Goal: Task Accomplishment & Management: Complete application form

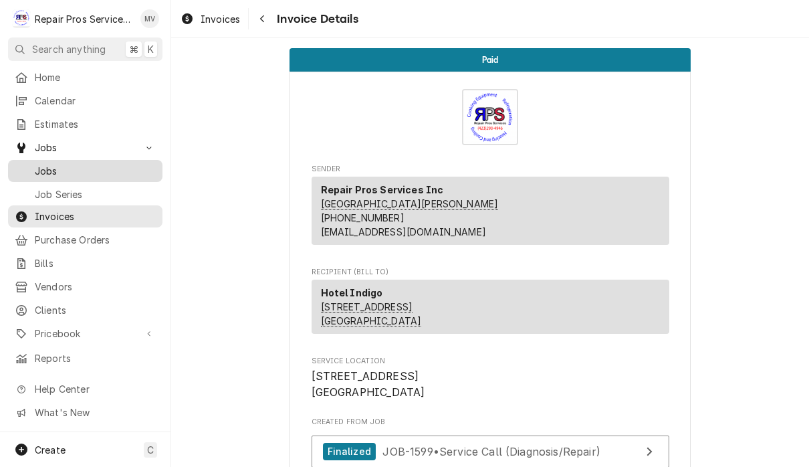
click at [86, 168] on span "Jobs" at bounding box center [95, 171] width 121 height 14
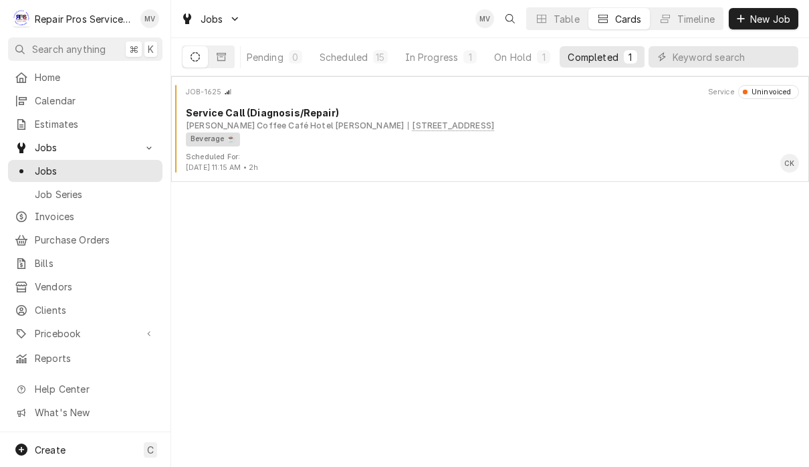
scroll to position [0, 82]
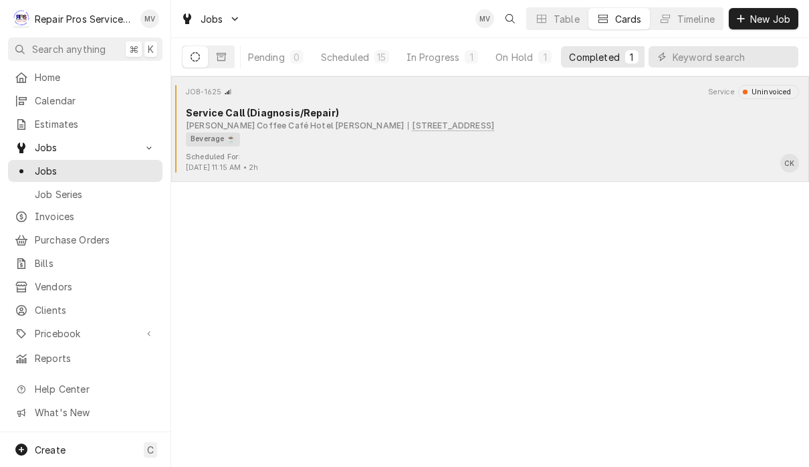
click at [577, 140] on div "Beverage ☕" at bounding box center [488, 139] width 604 height 14
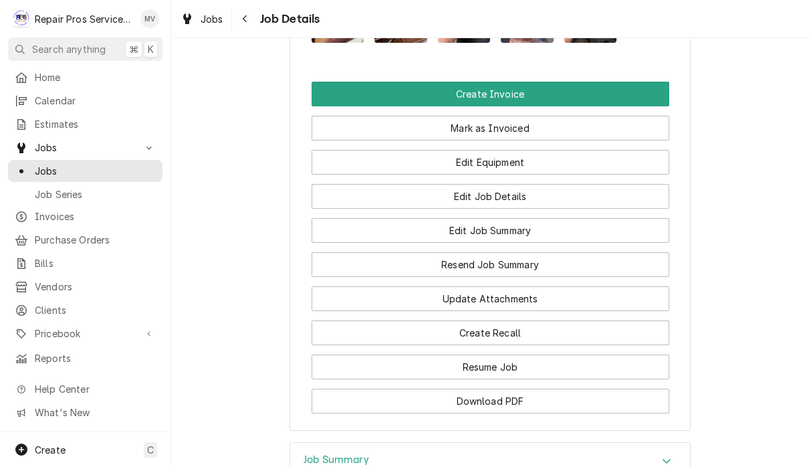
scroll to position [993, 0]
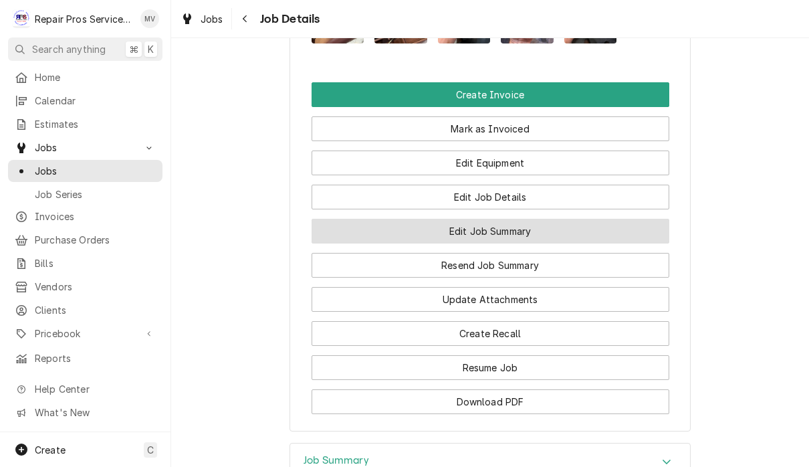
click at [545, 237] on button "Edit Job Summary" at bounding box center [491, 231] width 358 height 25
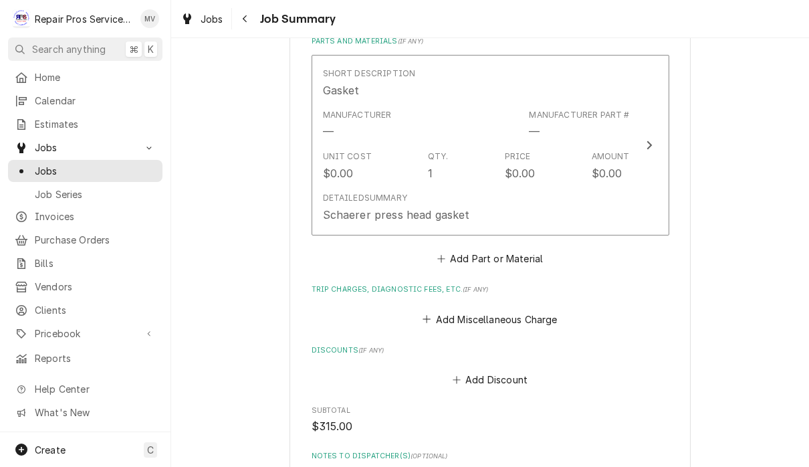
scroll to position [1459, 0]
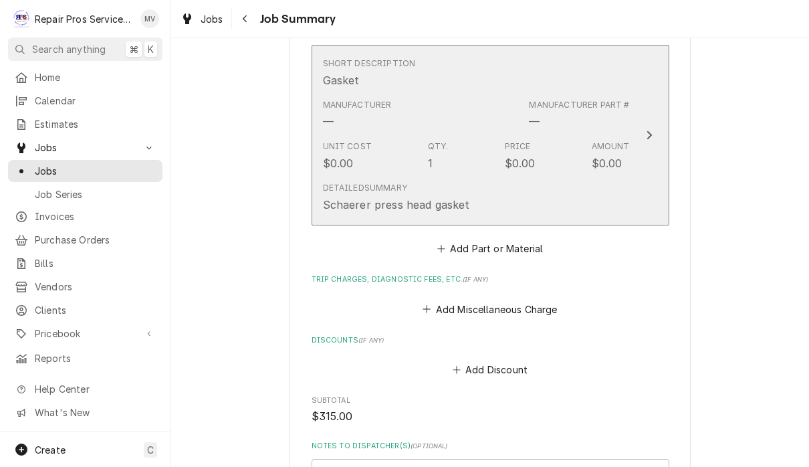
click at [448, 213] on div "Detailed Summary Schaerer press head gasket" at bounding box center [476, 196] width 307 height 41
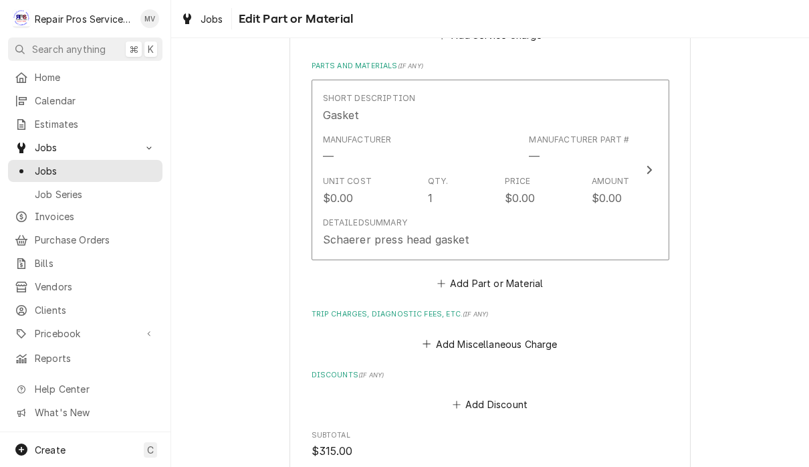
scroll to position [1411, 0]
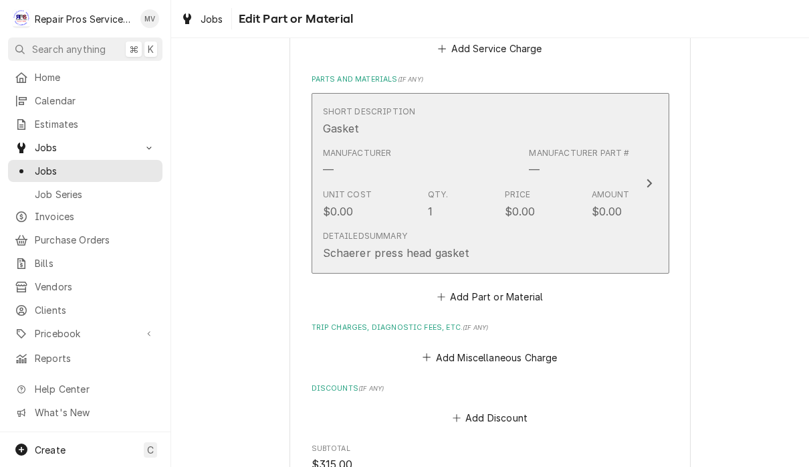
click at [648, 181] on icon "Update Line Item" at bounding box center [648, 182] width 5 height 9
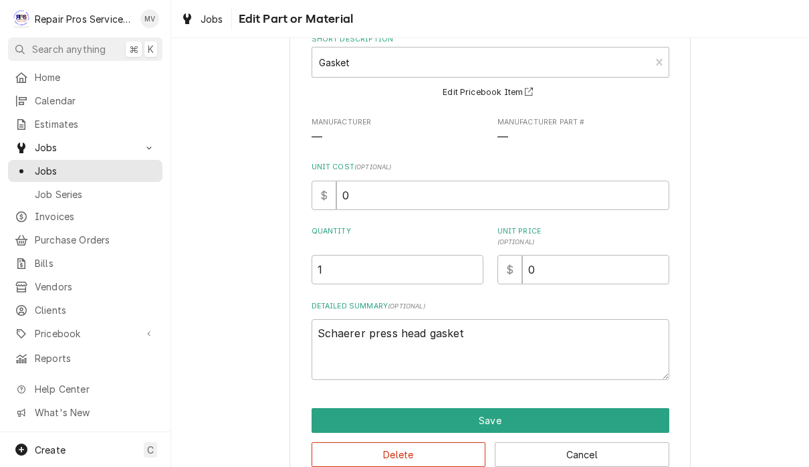
scroll to position [82, 0]
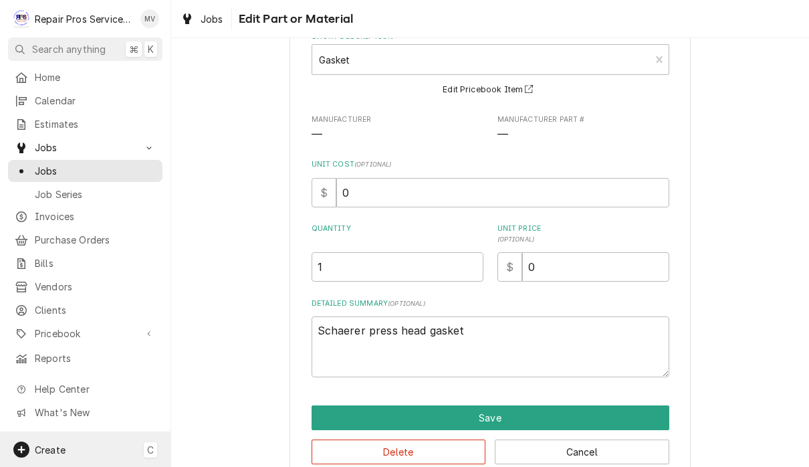
type textarea "x"
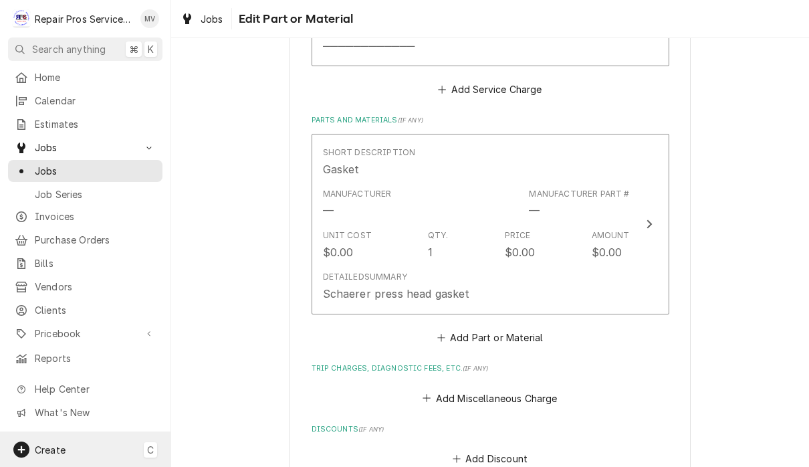
scroll to position [1370, 0]
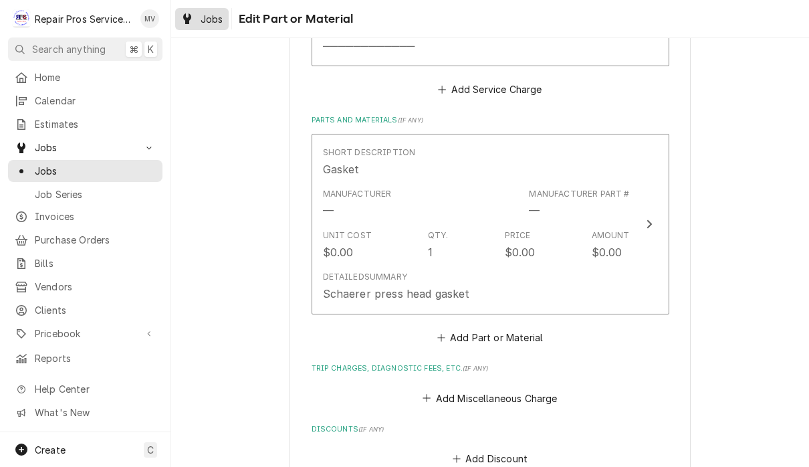
click at [209, 20] on span "Jobs" at bounding box center [212, 19] width 23 height 14
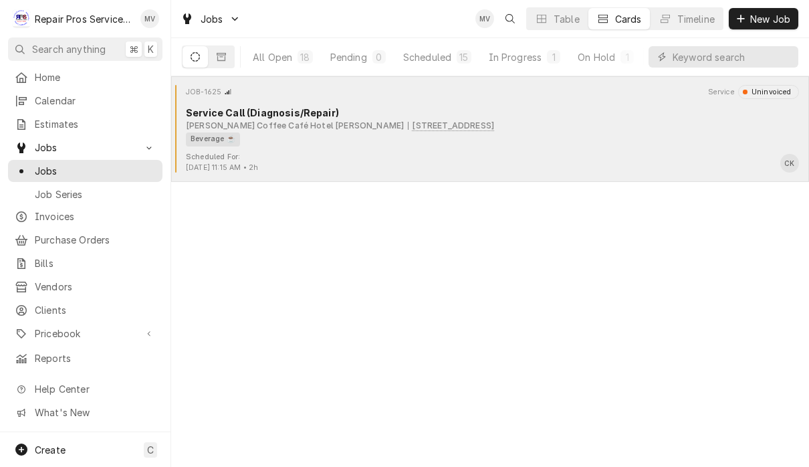
click at [662, 144] on div "Beverage ☕" at bounding box center [488, 139] width 604 height 14
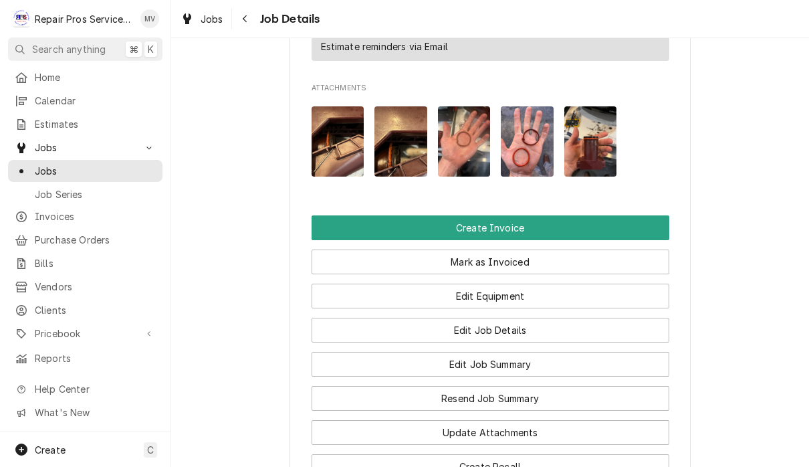
scroll to position [856, 0]
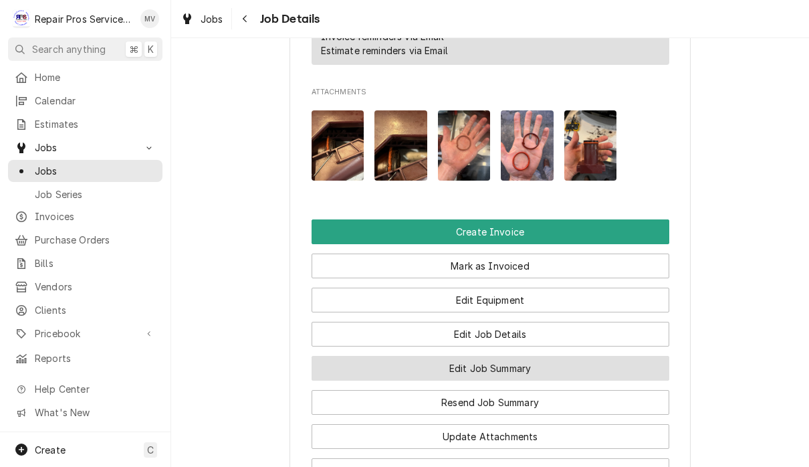
click at [543, 372] on button "Edit Job Summary" at bounding box center [491, 368] width 358 height 25
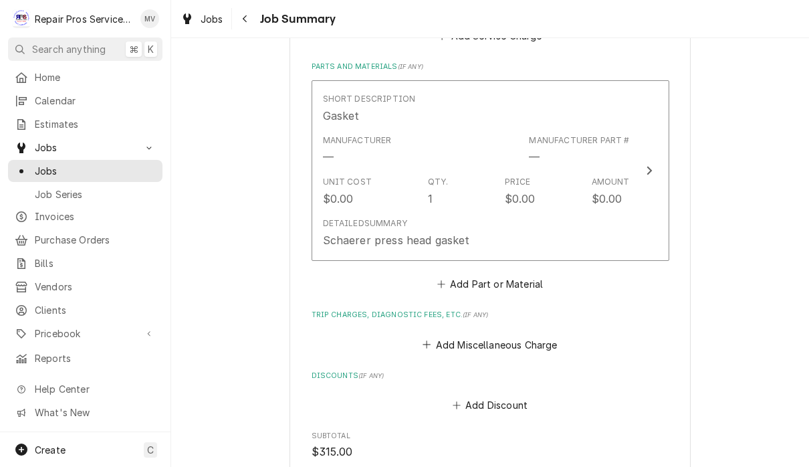
scroll to position [1416, 0]
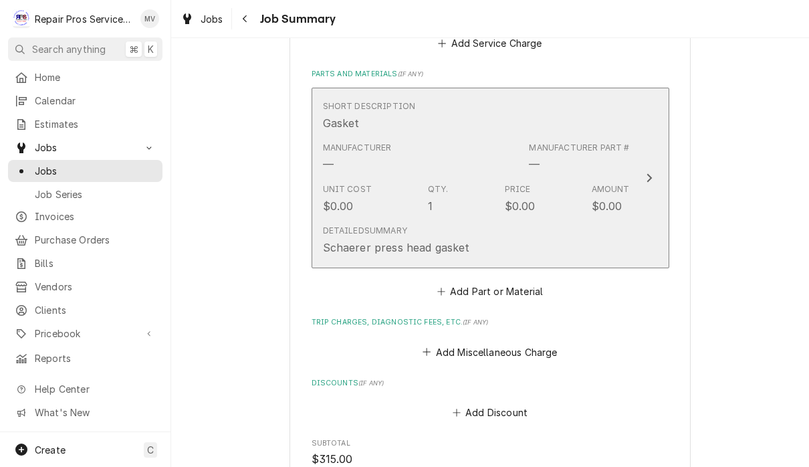
click at [636, 176] on button "Short Description Gasket Manufacturer — Manufacturer Part # — Unit Cost $0.00 Q…" at bounding box center [491, 178] width 358 height 181
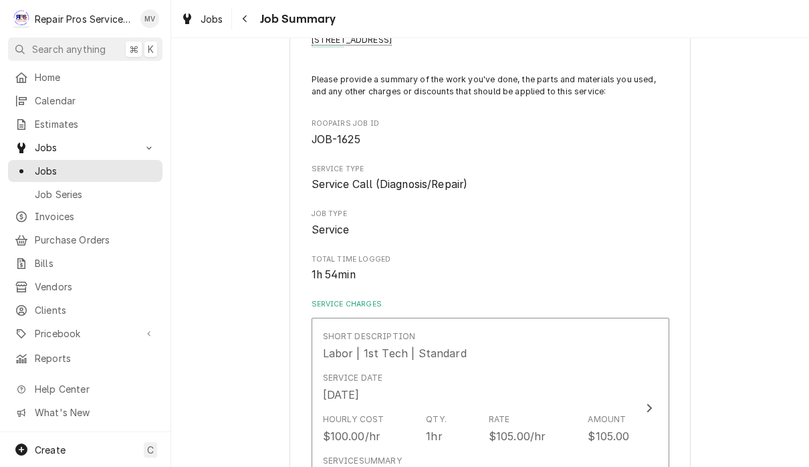
type textarea "x"
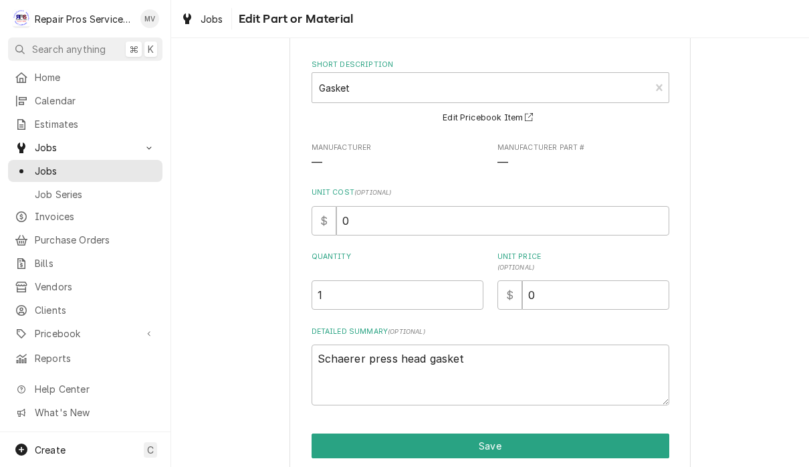
scroll to position [0, 0]
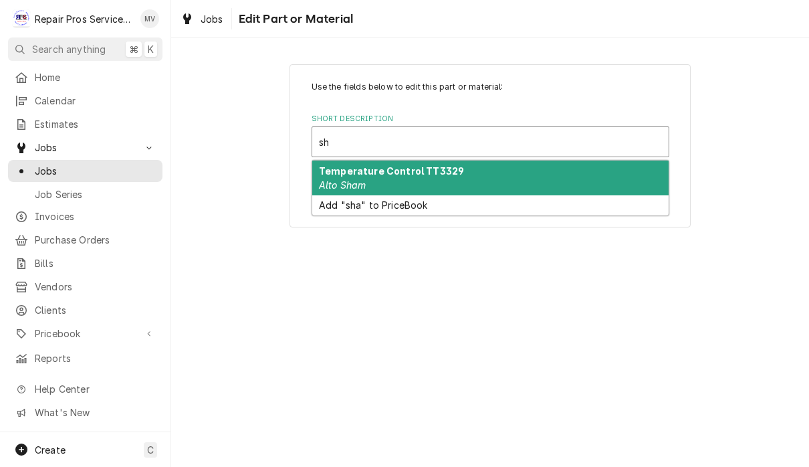
type input "s"
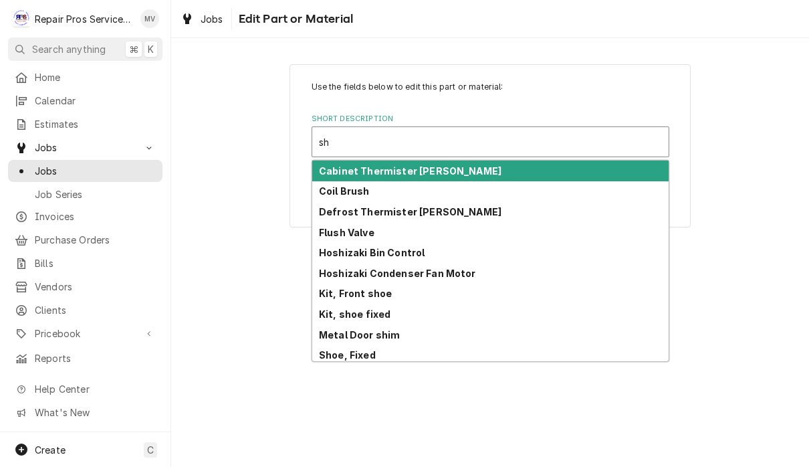
type input "s"
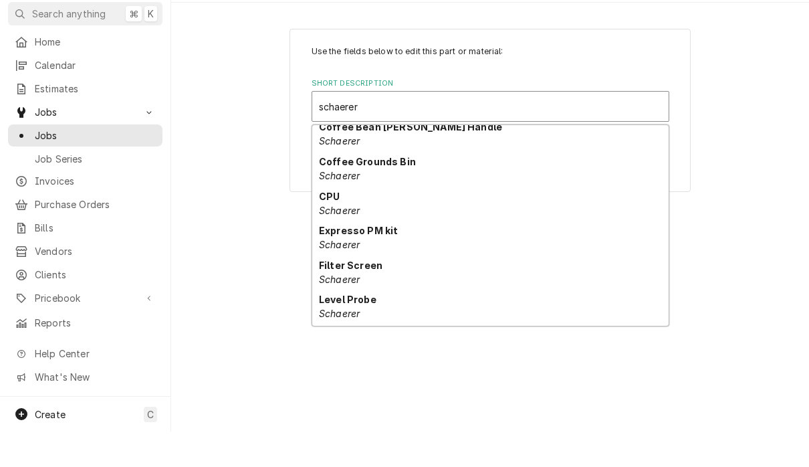
scroll to position [39, 0]
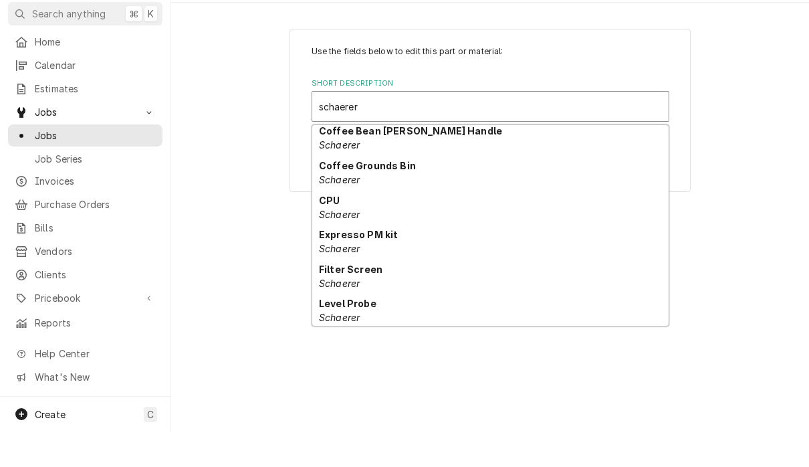
click at [370, 259] on div "Expresso PM kit Schaerer" at bounding box center [490, 276] width 356 height 35
type input "schaerer"
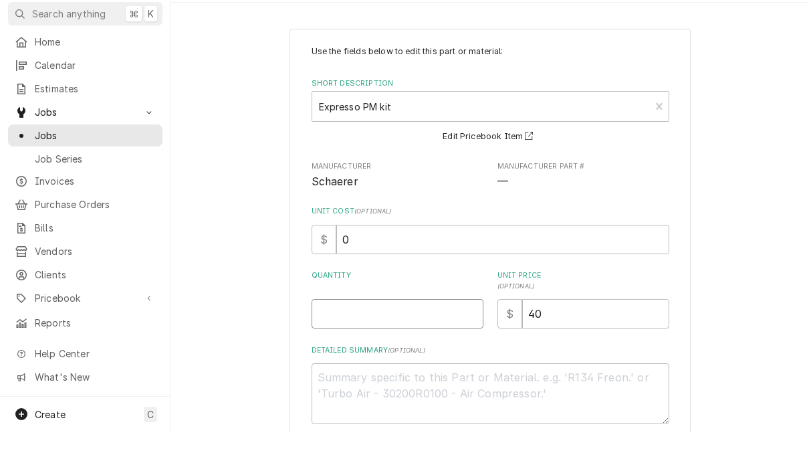
click at [360, 334] on input "Quantity" at bounding box center [398, 348] width 172 height 29
type textarea "x"
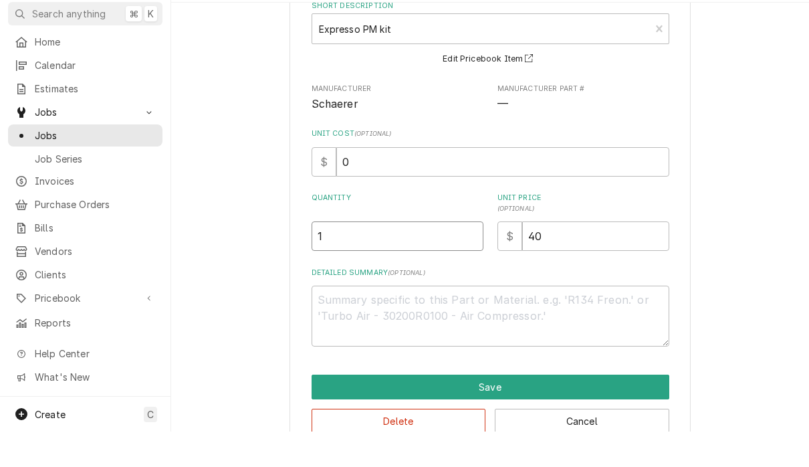
scroll to position [49, 0]
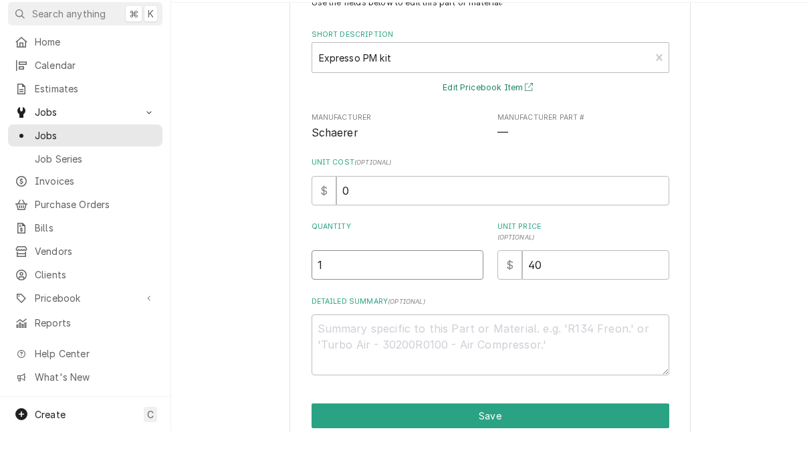
type input "1"
click at [484, 115] on button "Edit Pricebook Item" at bounding box center [490, 123] width 99 height 17
type textarea "x"
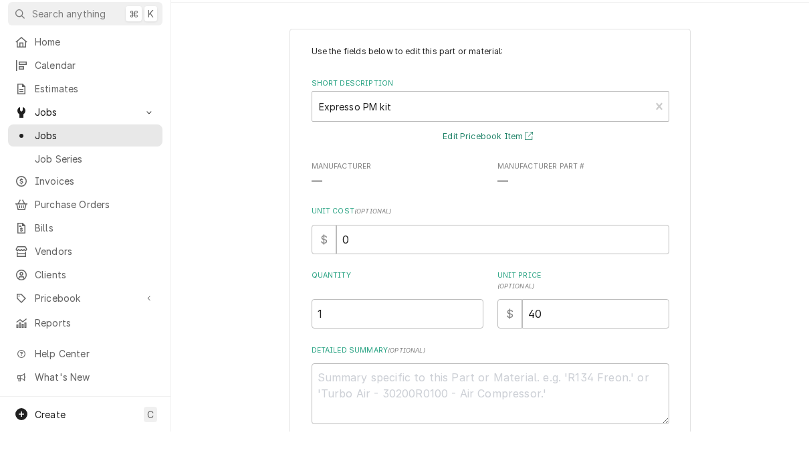
scroll to position [0, 0]
click at [37, 209] on span "Invoices" at bounding box center [95, 216] width 121 height 14
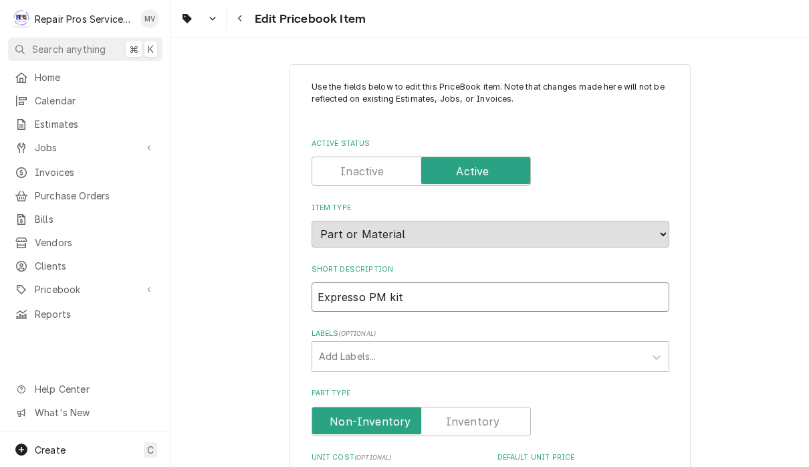
click at [332, 287] on input "Expresso PM kit" at bounding box center [491, 296] width 358 height 29
type textarea "x"
type input "Epresso PM kit"
type textarea "x"
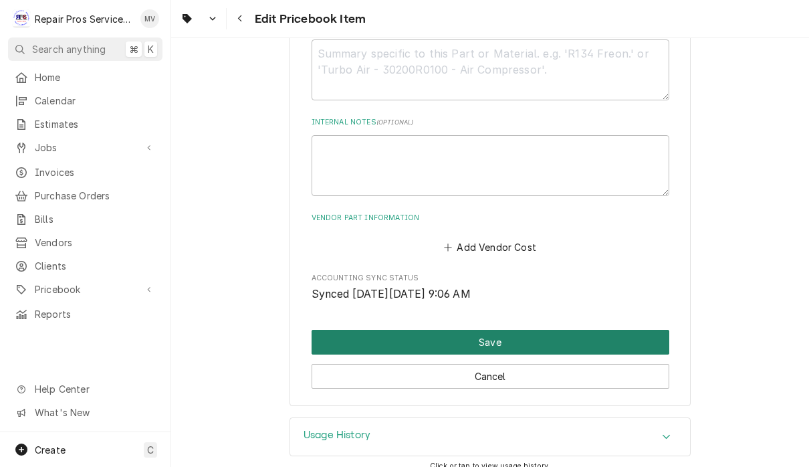
type input "Espresso PM kit"
click at [513, 330] on button "Save" at bounding box center [491, 342] width 358 height 25
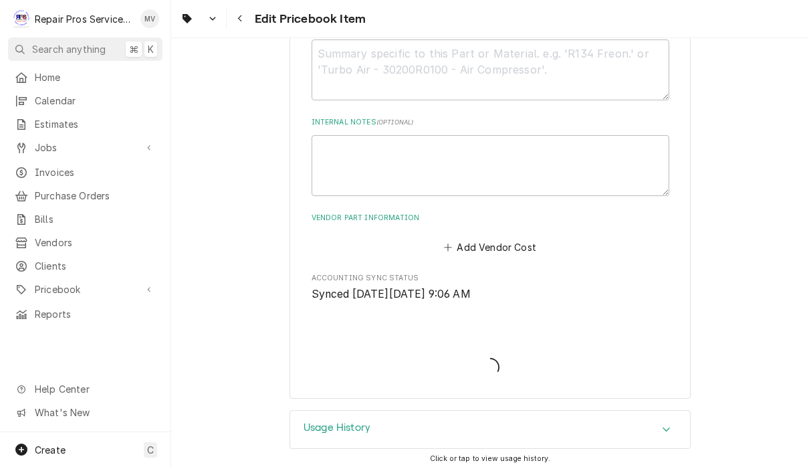
scroll to position [679, 0]
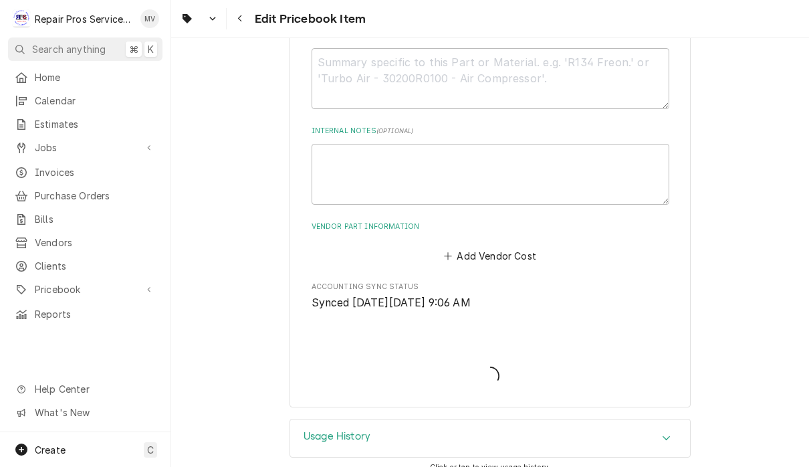
type textarea "x"
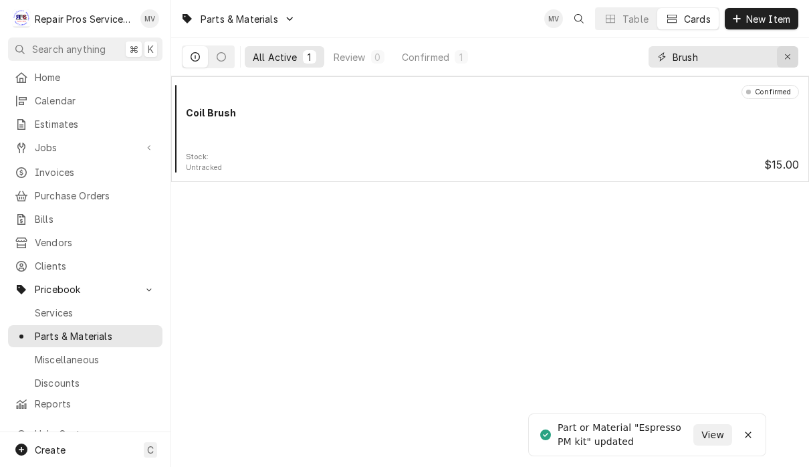
click at [787, 55] on icon "Erase input" at bounding box center [787, 56] width 7 height 9
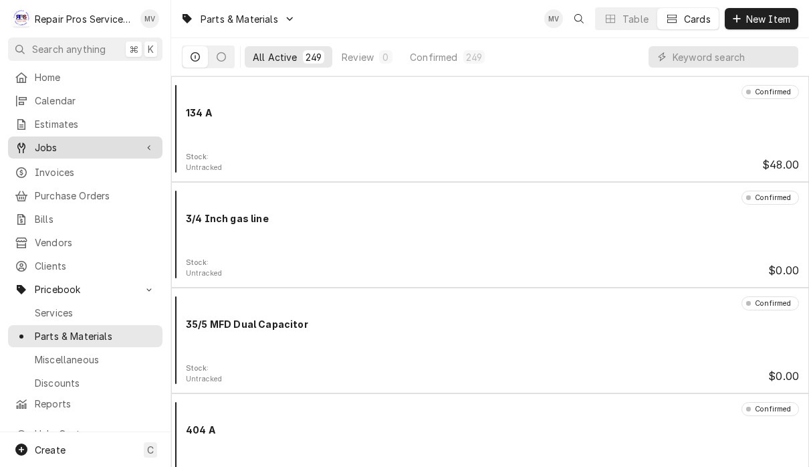
click at [59, 144] on span "Jobs" at bounding box center [85, 147] width 101 height 14
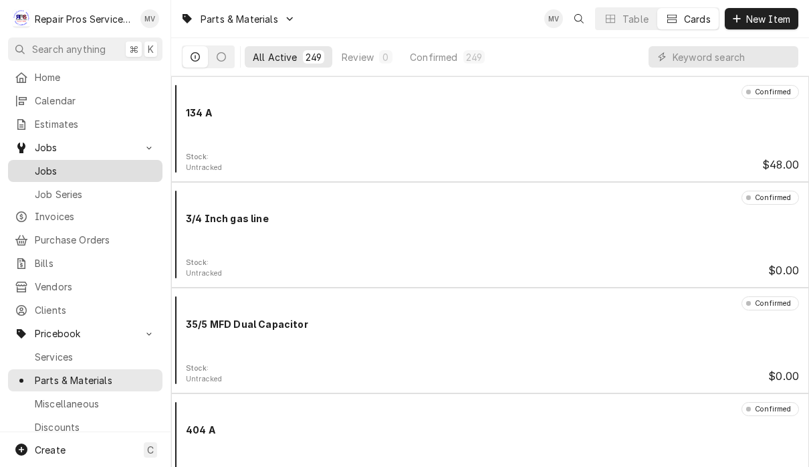
click at [86, 175] on link "Jobs" at bounding box center [85, 171] width 154 height 22
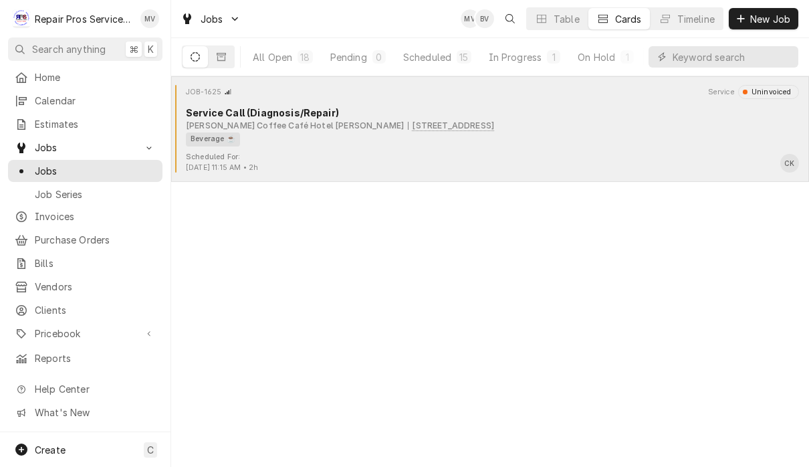
click at [582, 155] on div "Scheduled For: [DATE] 11:15 AM • 2h CK" at bounding box center [489, 162] width 627 height 21
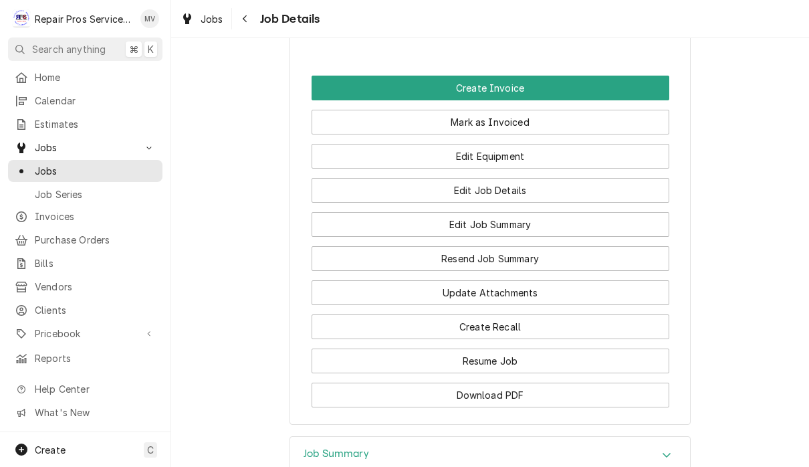
scroll to position [997, 0]
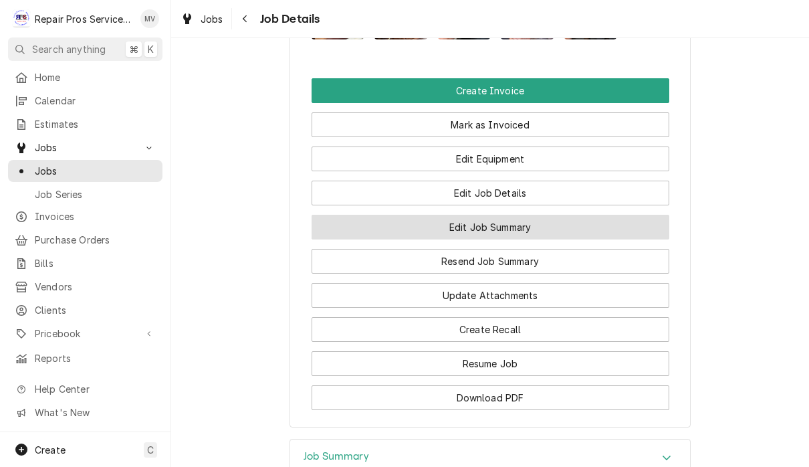
click at [584, 239] on button "Edit Job Summary" at bounding box center [491, 227] width 358 height 25
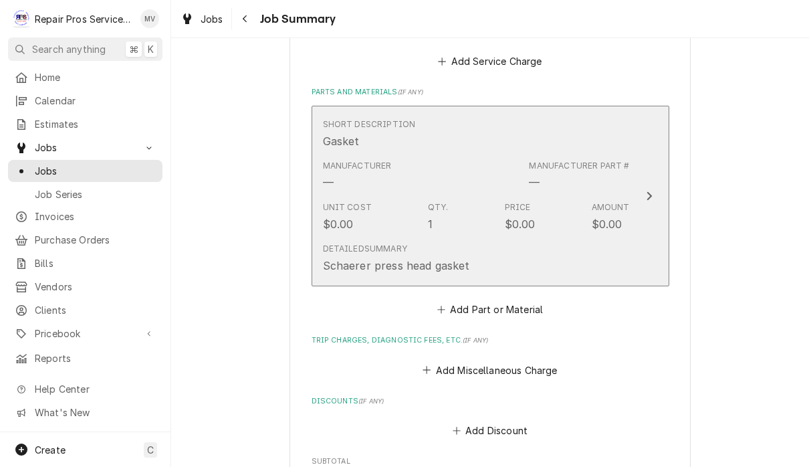
click at [654, 200] on div "Update Line Item" at bounding box center [648, 196] width 17 height 16
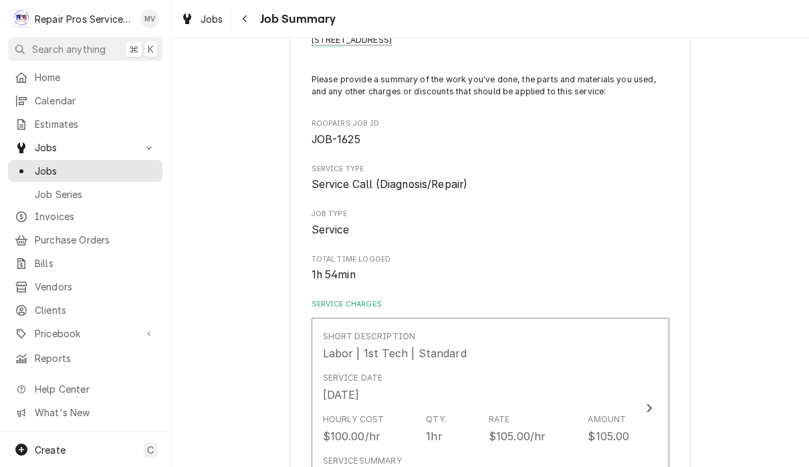
type textarea "x"
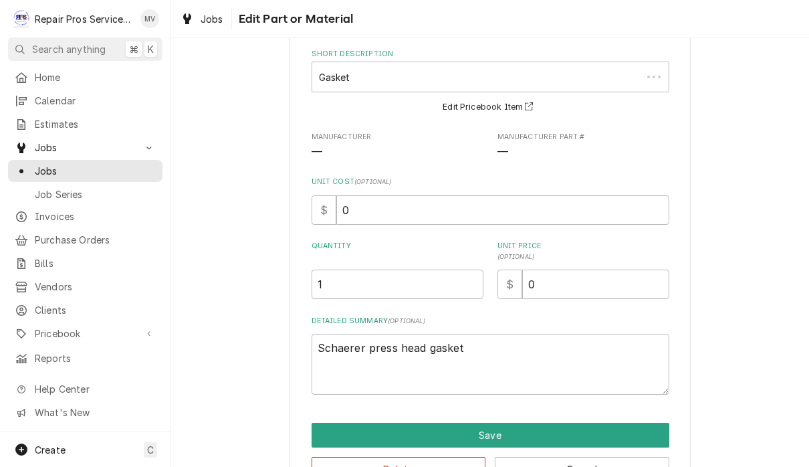
scroll to position [0, 0]
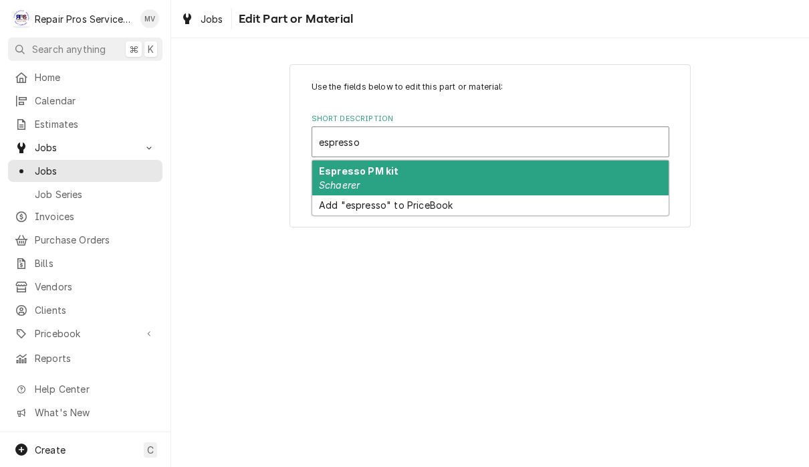
click at [604, 166] on div "Espresso PM kit Schaerer" at bounding box center [490, 177] width 356 height 35
type input "espresso"
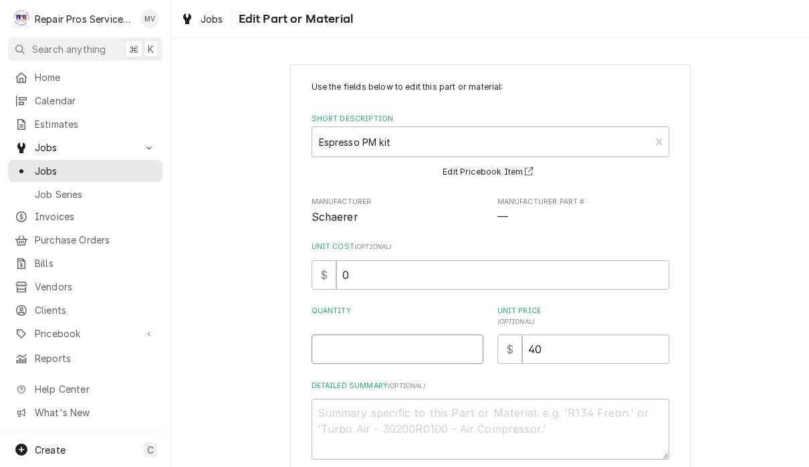
click at [347, 342] on input "Quantity" at bounding box center [398, 348] width 172 height 29
type textarea "x"
type input "1"
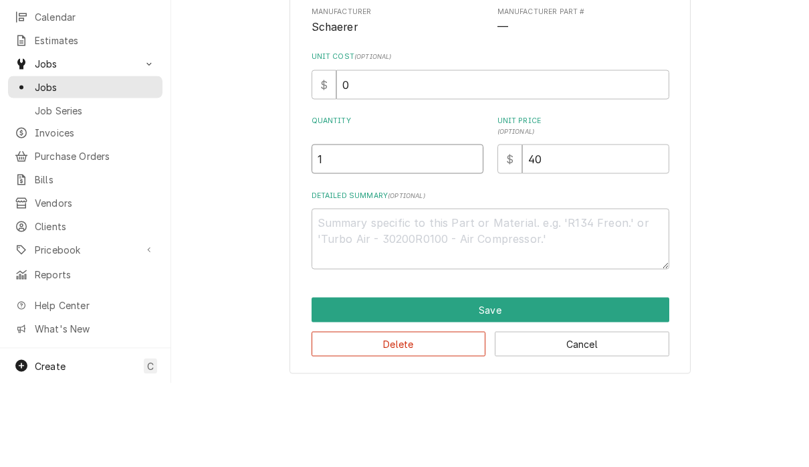
scroll to position [1, 0]
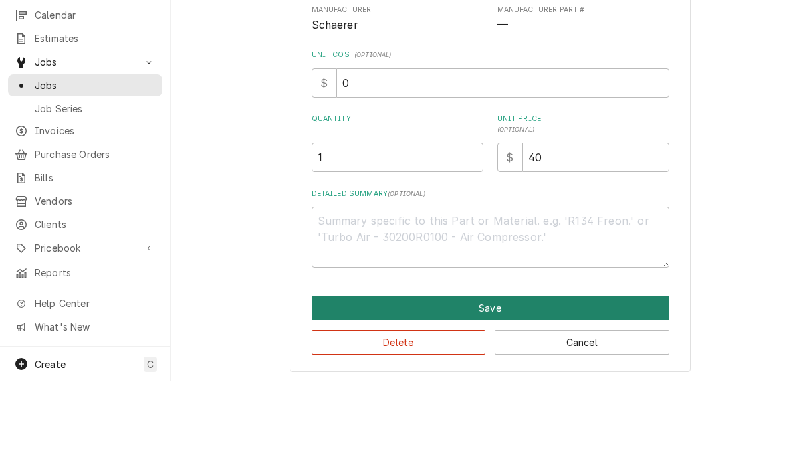
click at [497, 381] on button "Save" at bounding box center [491, 393] width 358 height 25
type textarea "x"
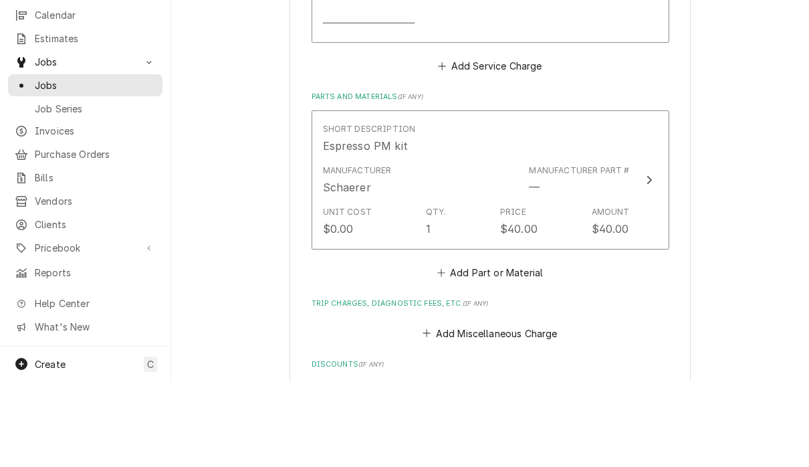
scroll to position [1306, 0]
click at [534, 411] on button "Add Miscellaneous Charge" at bounding box center [489, 420] width 139 height 19
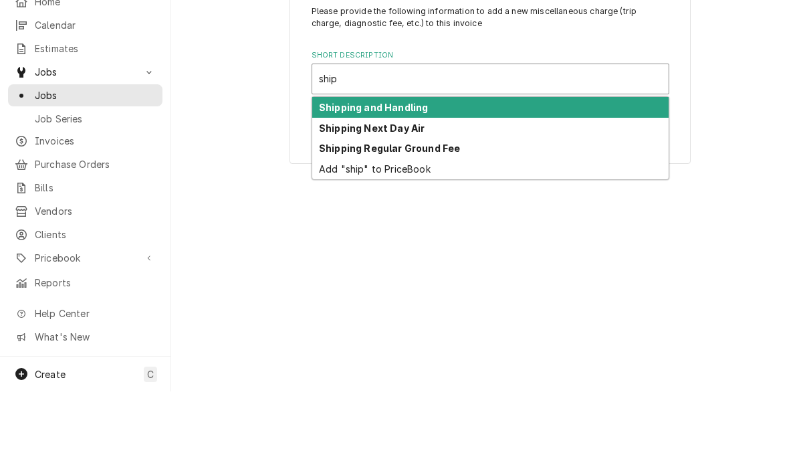
click at [597, 172] on div "Shipping and Handling" at bounding box center [490, 182] width 356 height 21
type input "ship"
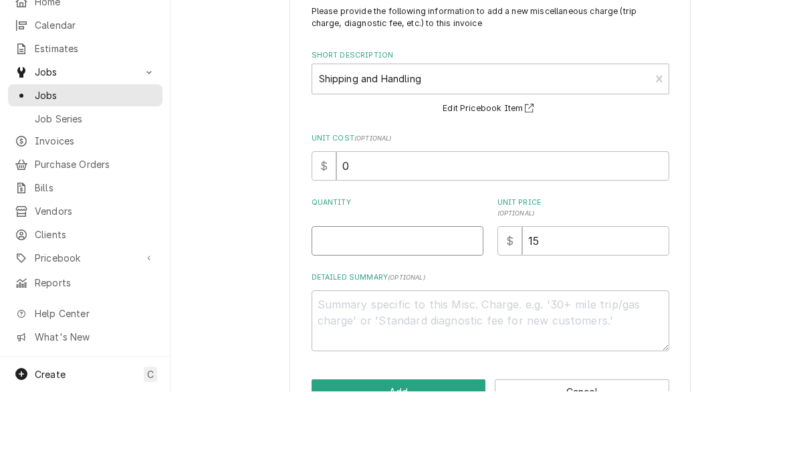
click at [435, 301] on input "Quantity" at bounding box center [398, 315] width 172 height 29
type textarea "x"
type input "1"
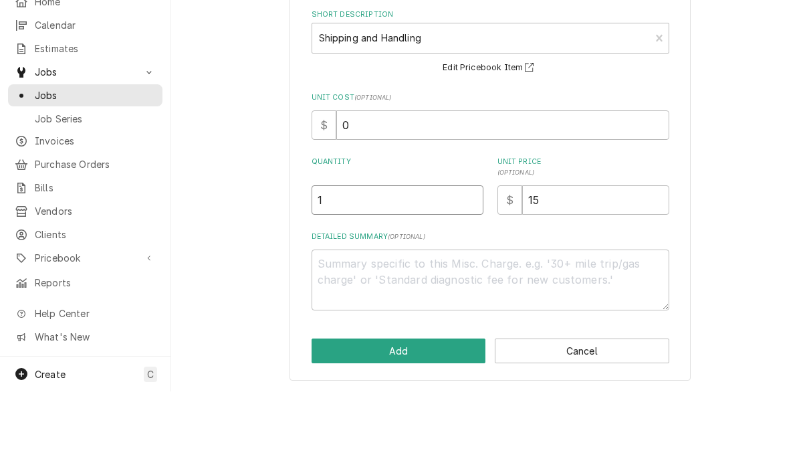
scroll to position [39, 0]
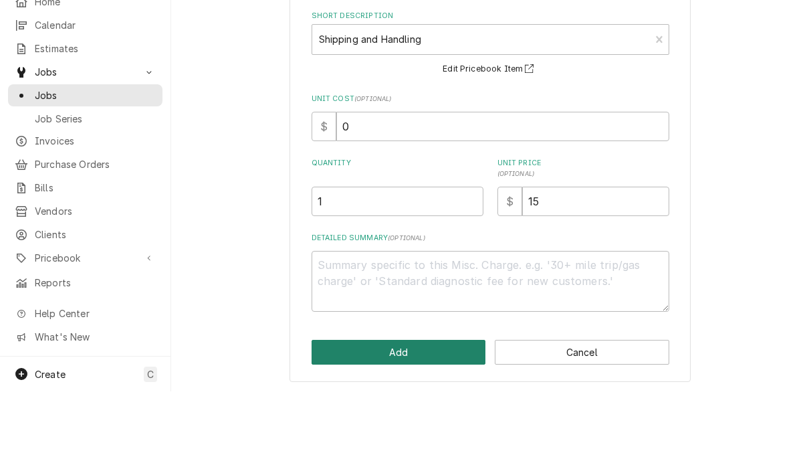
click at [420, 415] on button "Add" at bounding box center [399, 427] width 174 height 25
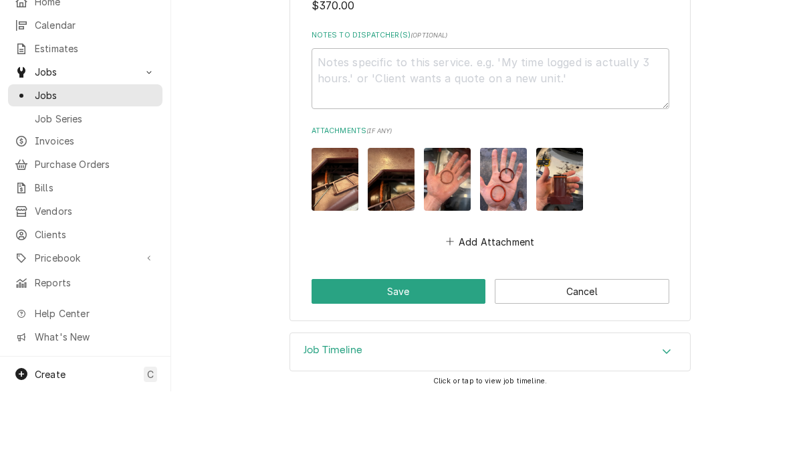
scroll to position [1856, 0]
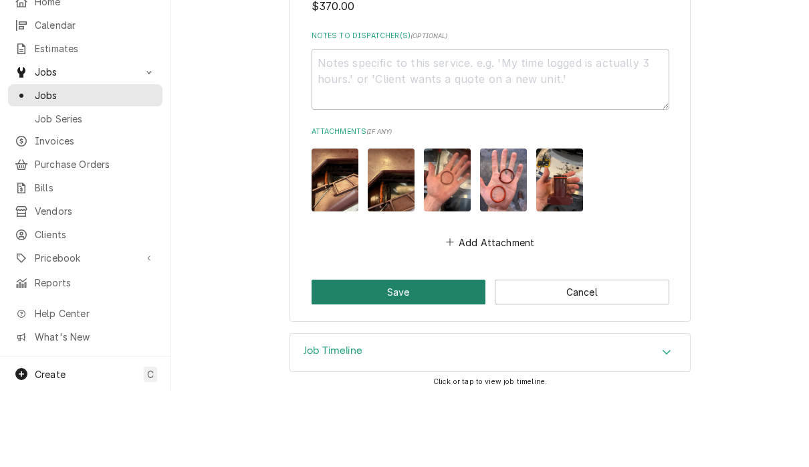
click at [422, 355] on button "Save" at bounding box center [399, 367] width 174 height 25
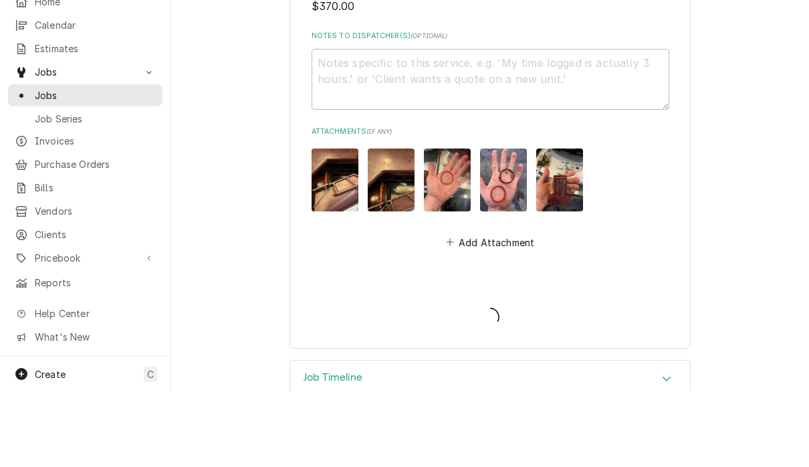
type textarea "x"
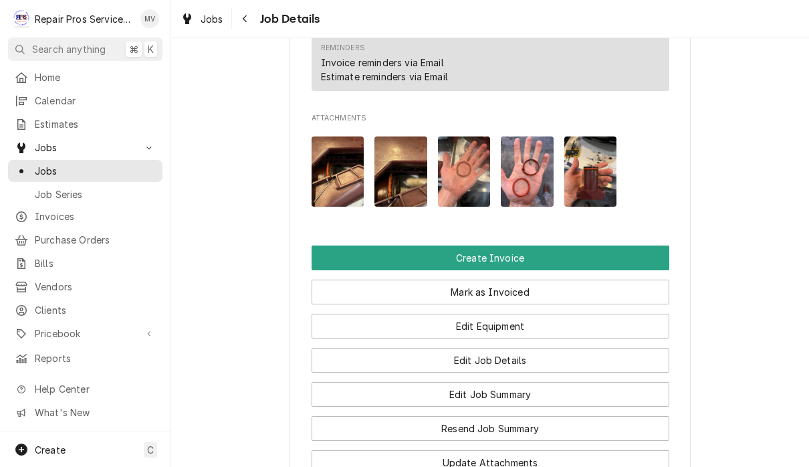
scroll to position [848, 0]
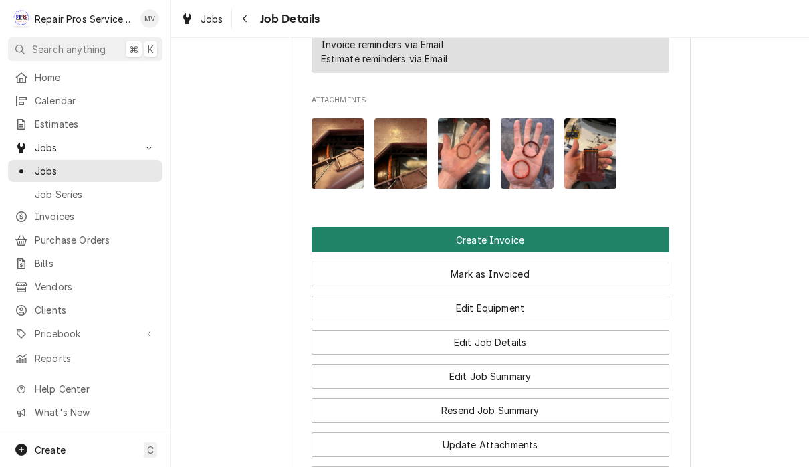
click at [607, 239] on button "Create Invoice" at bounding box center [491, 239] width 358 height 25
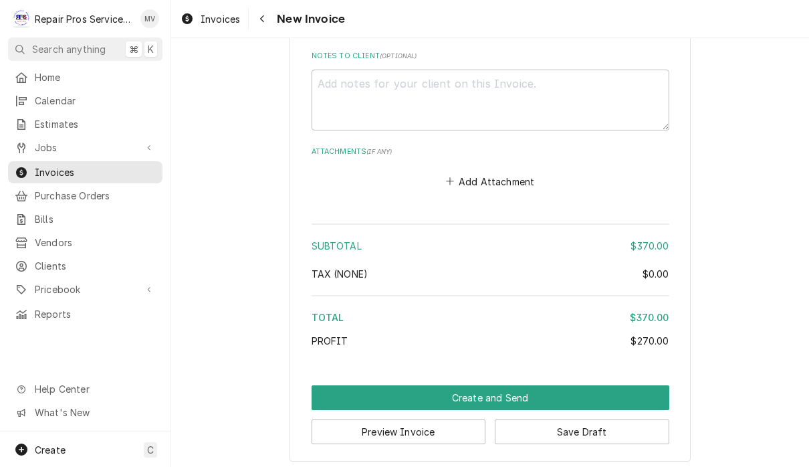
scroll to position [2918, 0]
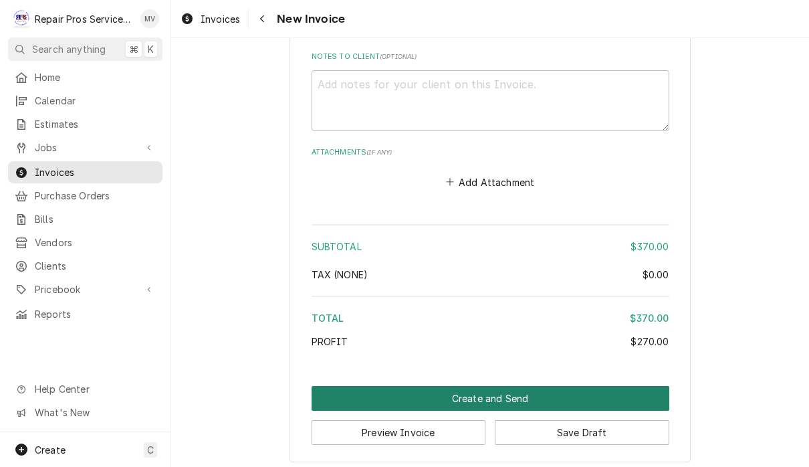
click at [519, 396] on button "Create and Send" at bounding box center [491, 398] width 358 height 25
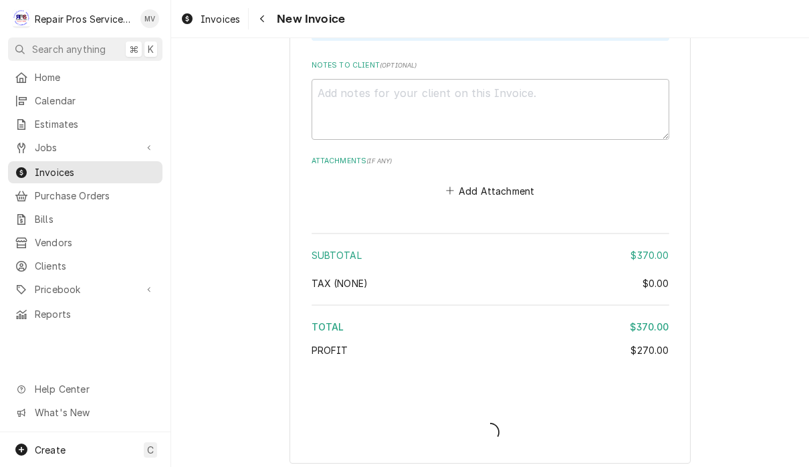
type textarea "x"
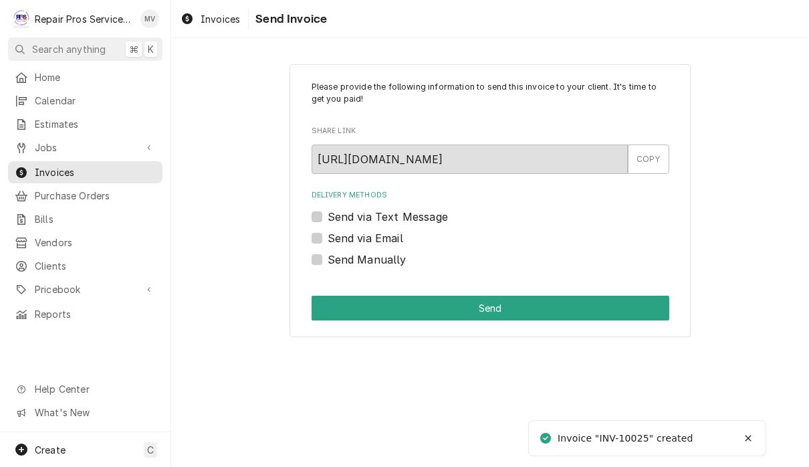
click at [390, 265] on label "Send Manually" at bounding box center [367, 259] width 79 height 16
click at [390, 265] on input "Send Manually" at bounding box center [507, 265] width 358 height 29
checkbox input "true"
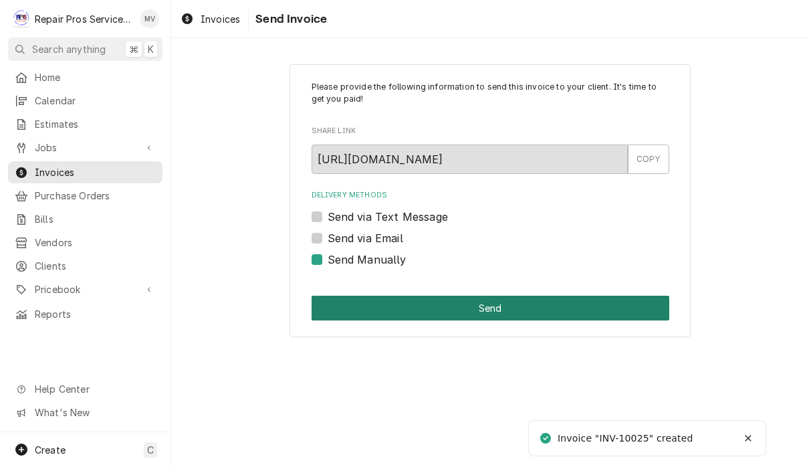
click at [477, 304] on button "Send" at bounding box center [491, 307] width 358 height 25
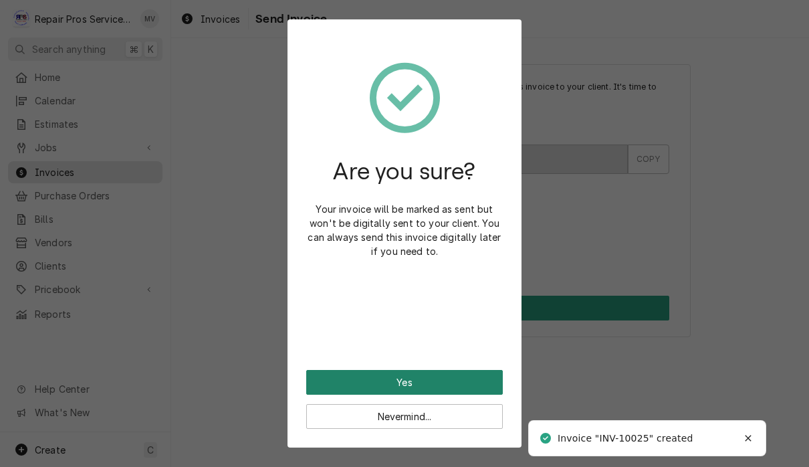
click at [487, 388] on button "Yes" at bounding box center [404, 382] width 197 height 25
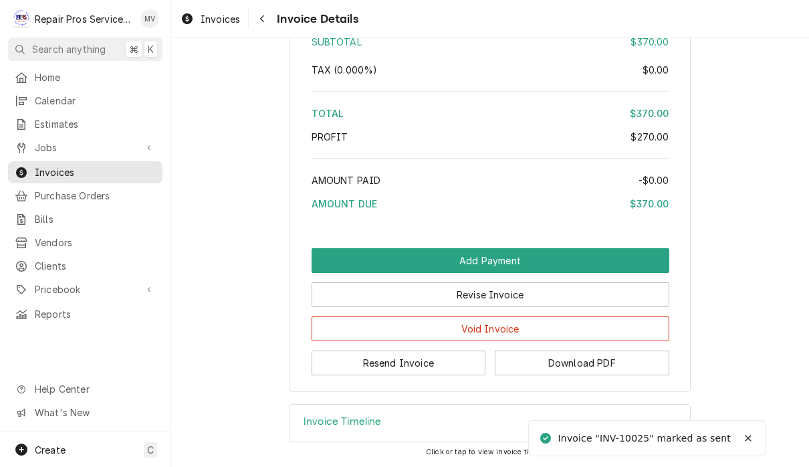
scroll to position [2574, 0]
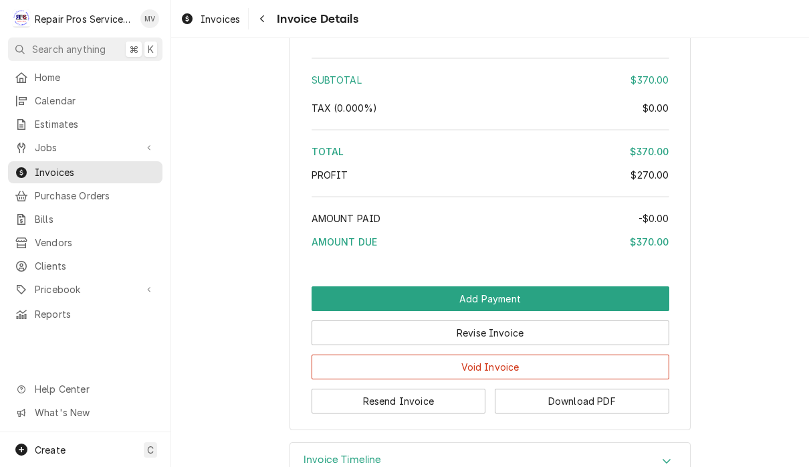
scroll to position [2521, 0]
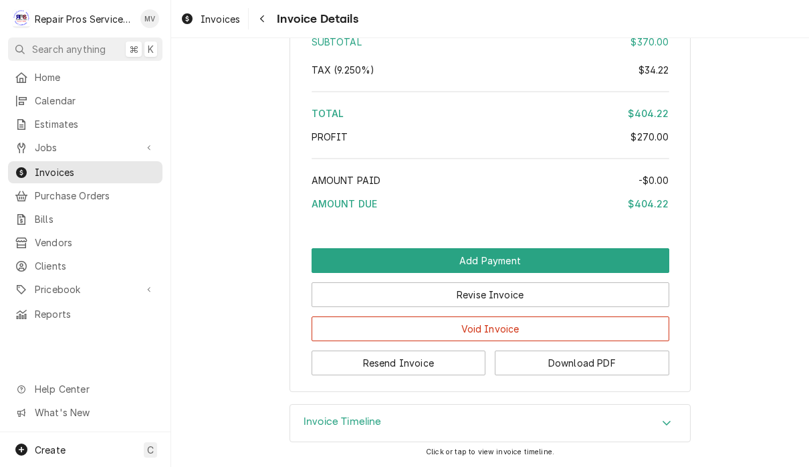
scroll to position [2574, 0]
click at [447, 369] on button "Resend Invoice" at bounding box center [399, 362] width 174 height 25
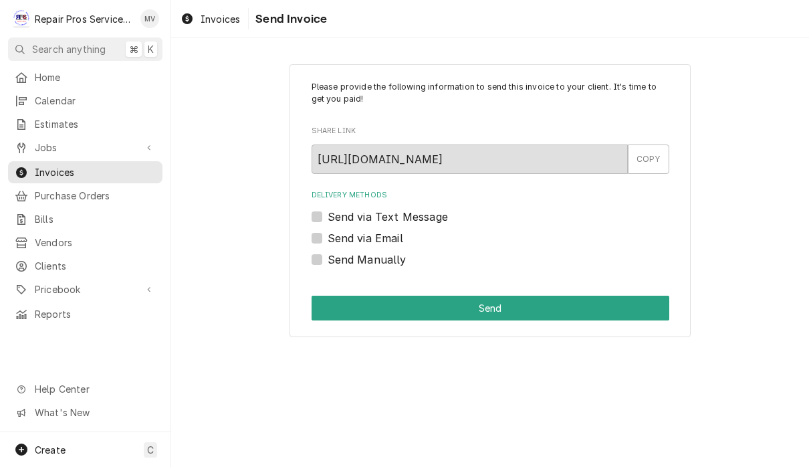
click at [396, 239] on label "Send via Email" at bounding box center [366, 238] width 76 height 16
click at [396, 239] on input "Send via Email" at bounding box center [507, 244] width 358 height 29
checkbox input "true"
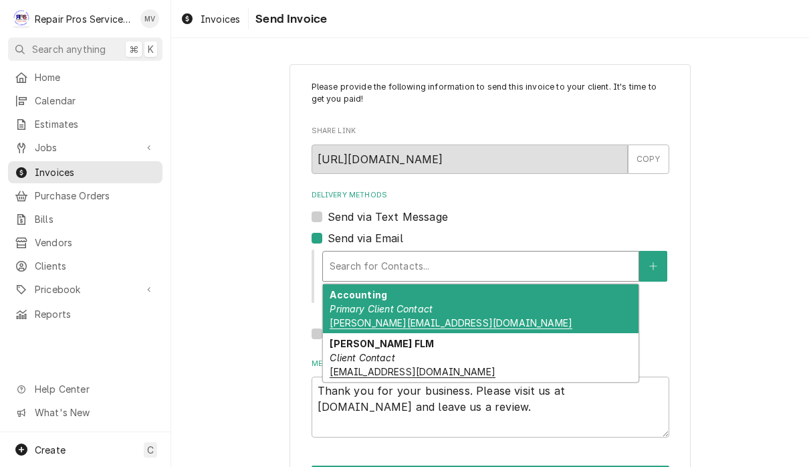
click at [537, 310] on div "Accounting Primary Client Contact brookeb@defoorbrothers.com" at bounding box center [481, 308] width 316 height 49
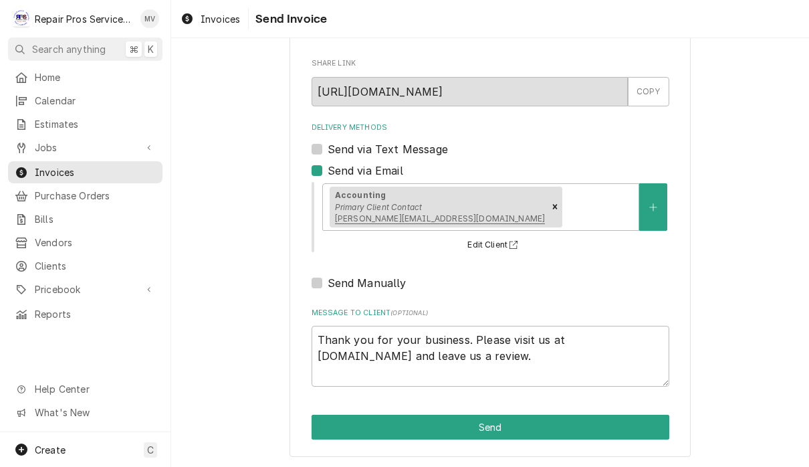
scroll to position [66, 0]
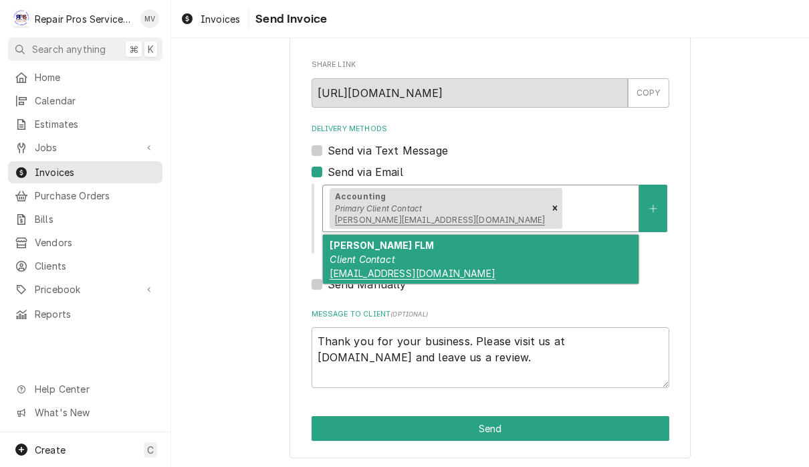
click at [548, 247] on div "Chloe Wells FLM Client Contact chloew@defoorgroup.com" at bounding box center [481, 259] width 316 height 49
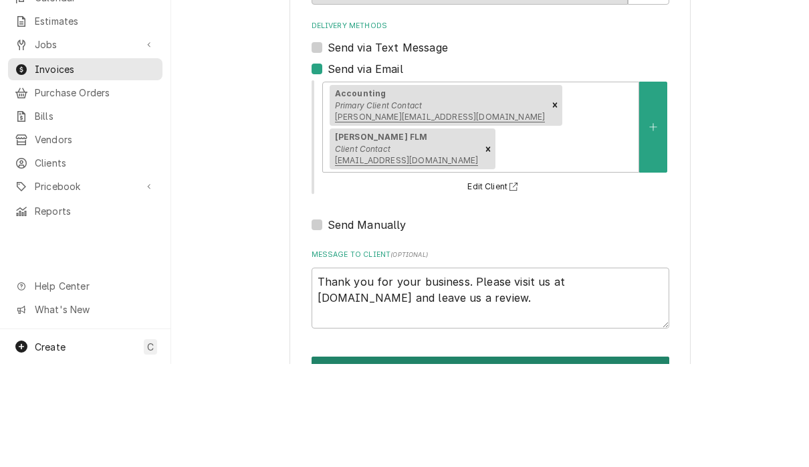
click at [564, 459] on button "Send" at bounding box center [491, 471] width 358 height 25
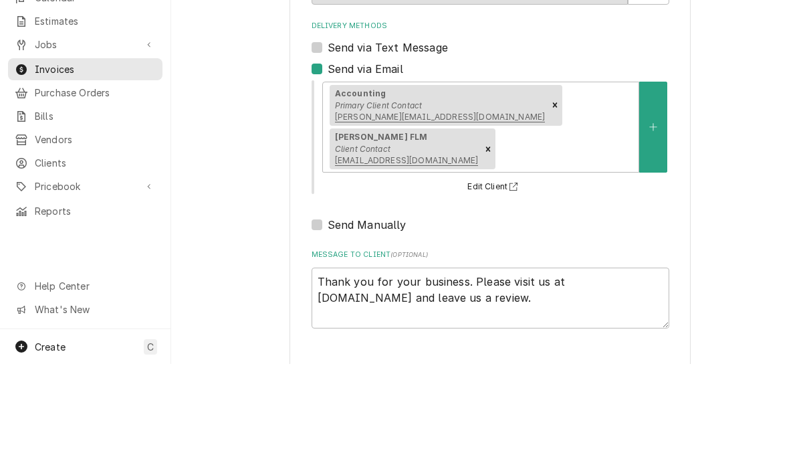
type textarea "x"
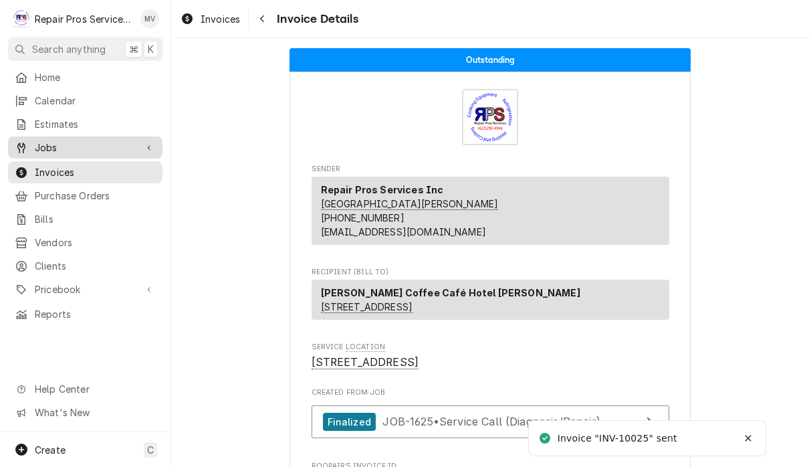
click at [66, 147] on span "Jobs" at bounding box center [85, 147] width 101 height 14
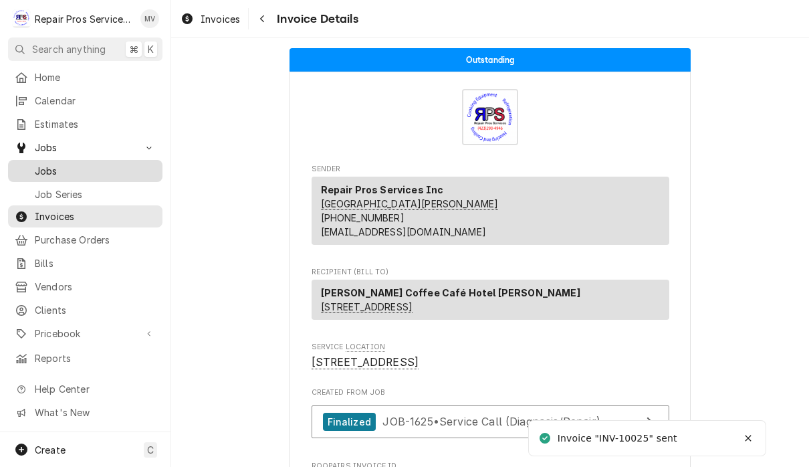
click at [79, 170] on span "Jobs" at bounding box center [95, 171] width 121 height 14
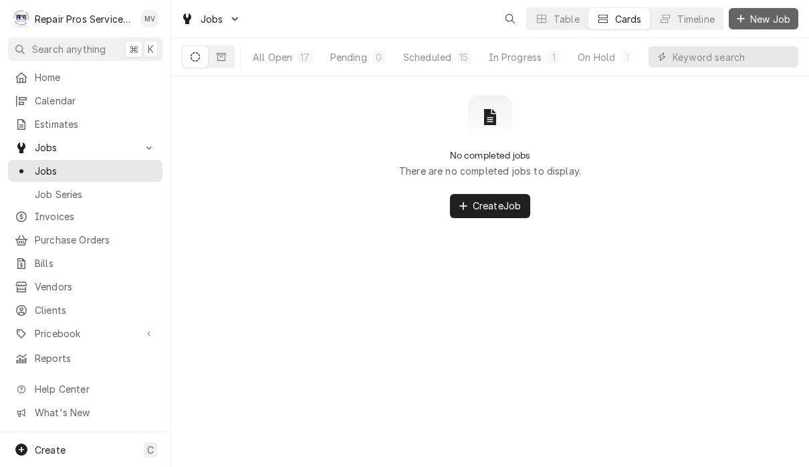
click at [780, 15] on span "New Job" at bounding box center [769, 19] width 45 height 14
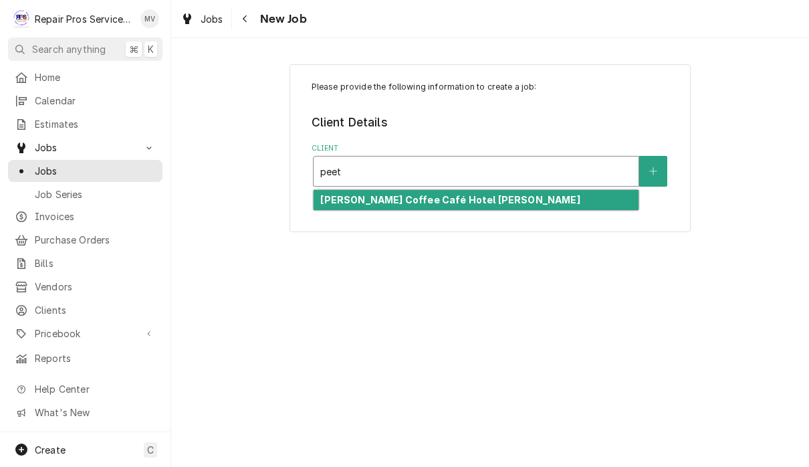
click at [503, 194] on div "[PERSON_NAME] Coffee Café Hotel [PERSON_NAME]" at bounding box center [476, 200] width 325 height 21
type input "peet"
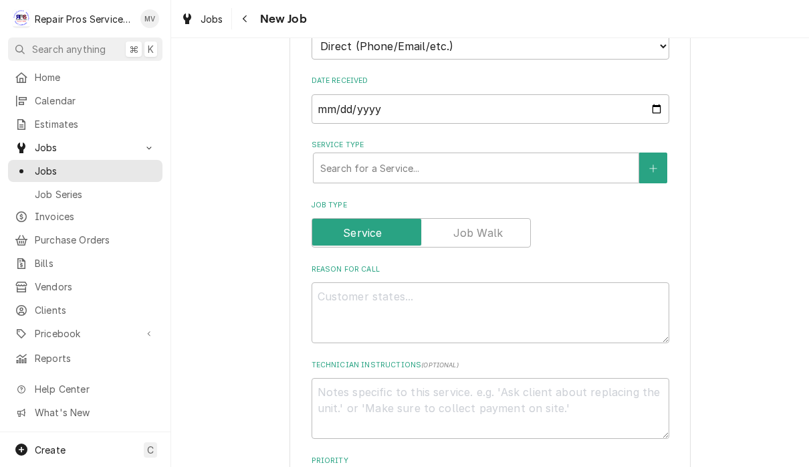
scroll to position [343, 0]
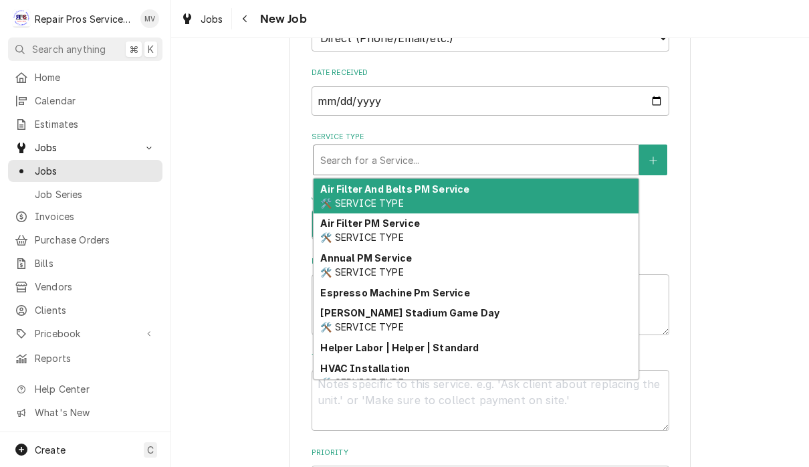
type textarea "x"
type input "d"
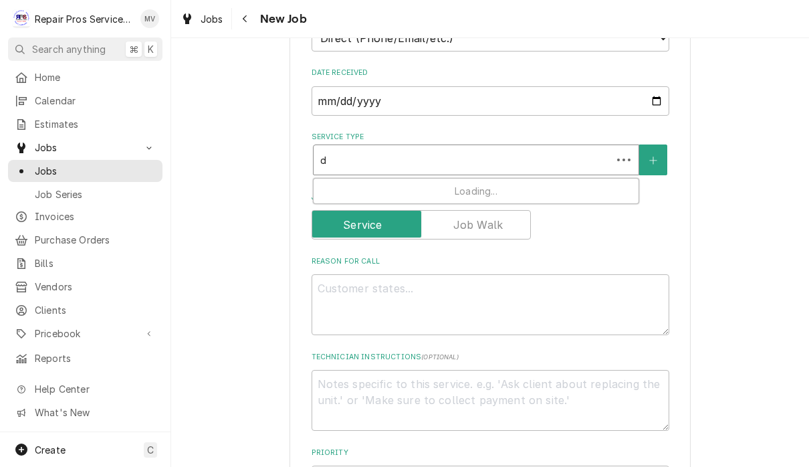
type textarea "x"
type input "di"
type textarea "x"
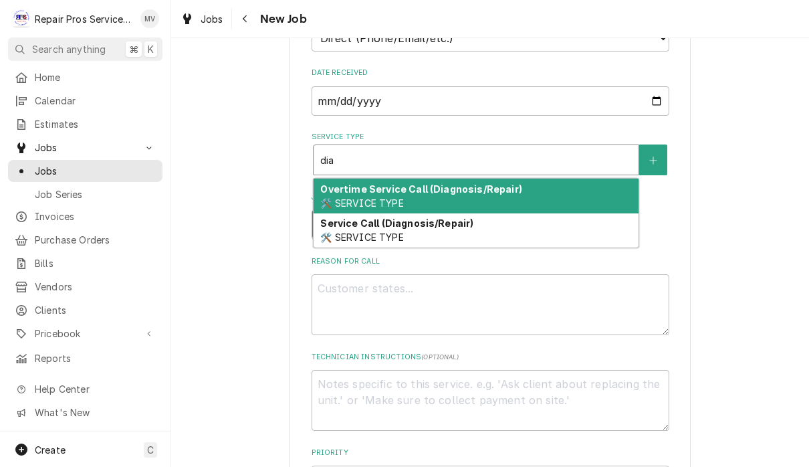
click at [558, 231] on div "Service Call (Diagnosis/Repair) 🛠️ SERVICE TYPE" at bounding box center [476, 230] width 325 height 35
type input "dia"
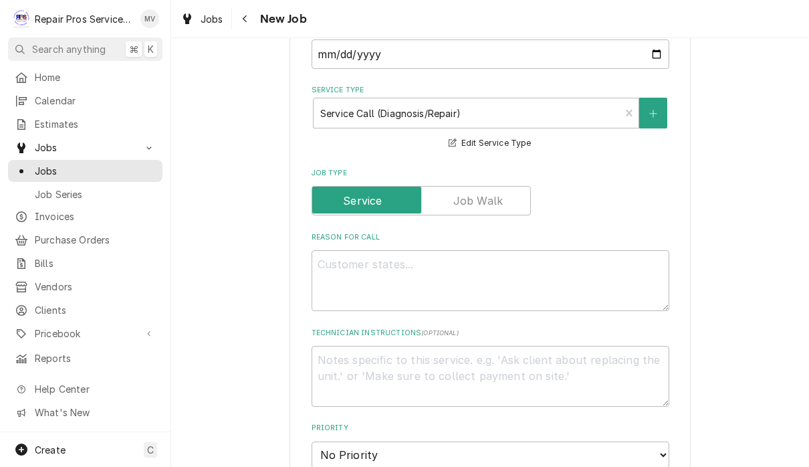
scroll to position [390, 0]
click at [476, 255] on textarea "Reason For Call" at bounding box center [491, 279] width 358 height 61
type textarea "x"
type textarea "R"
type textarea "x"
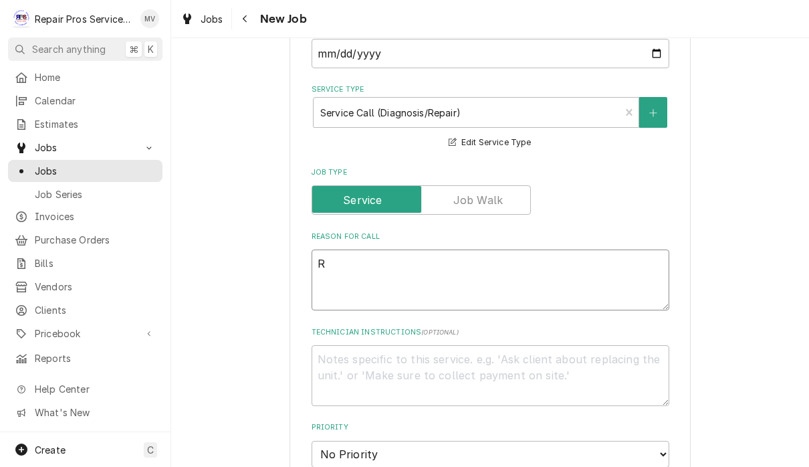
type textarea "Re"
type textarea "x"
type textarea "Rep"
type textarea "x"
type textarea "Repl"
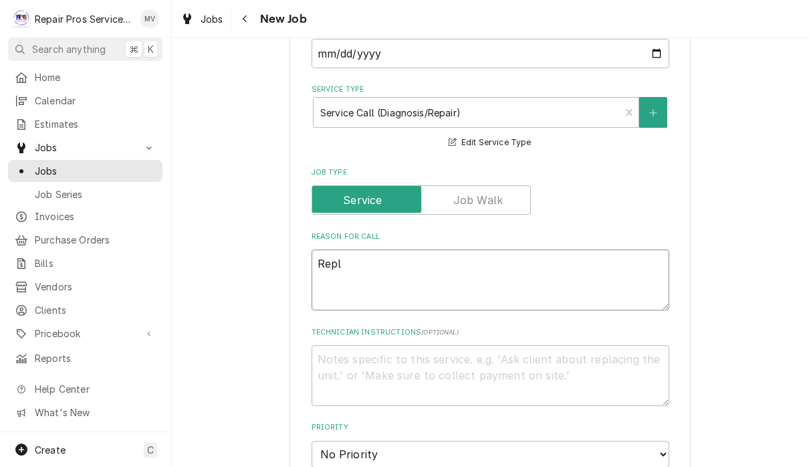
type textarea "x"
type textarea "Repla"
type textarea "x"
type textarea "Replac"
type textarea "x"
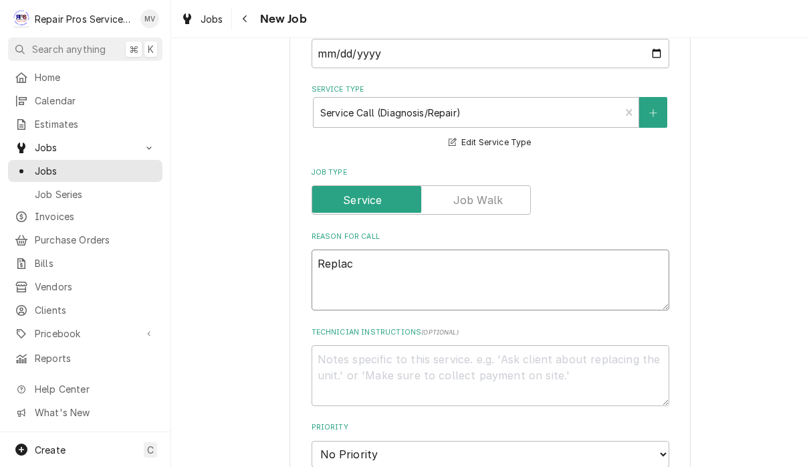
type textarea "Replace"
type textarea "x"
type textarea "Replace"
type textarea "x"
type textarea "Replace s"
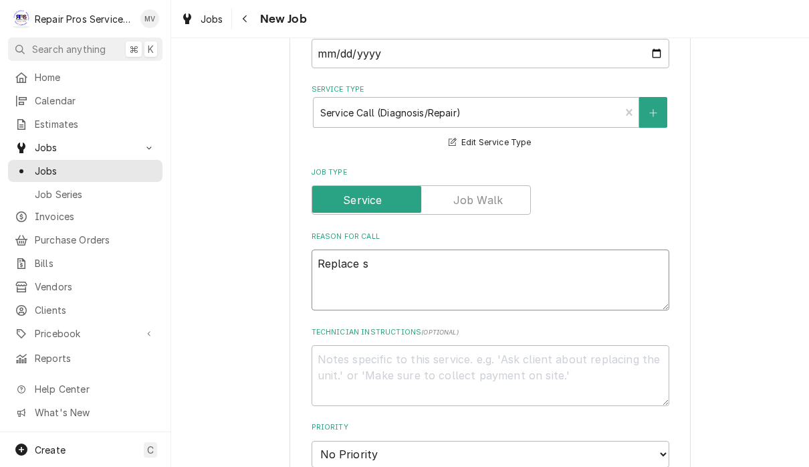
type textarea "x"
type textarea "Replace so"
type textarea "x"
type textarea "Replace sol"
type textarea "x"
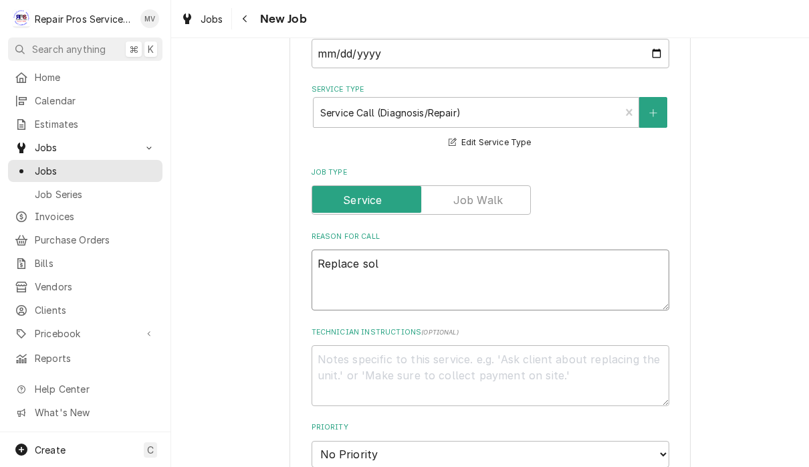
type textarea "Replace sole"
type textarea "x"
type textarea "Replace solen"
type textarea "x"
type textarea "Replace soleno"
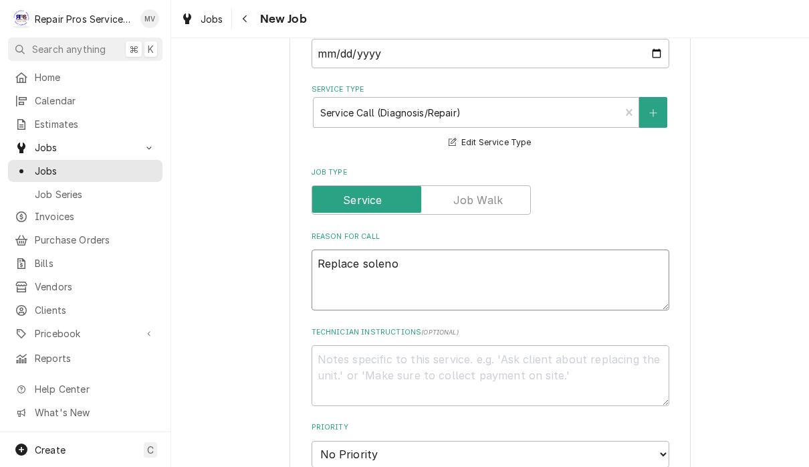
type textarea "x"
type textarea "Replace solenoi"
type textarea "x"
type textarea "Replace solenoid"
type textarea "x"
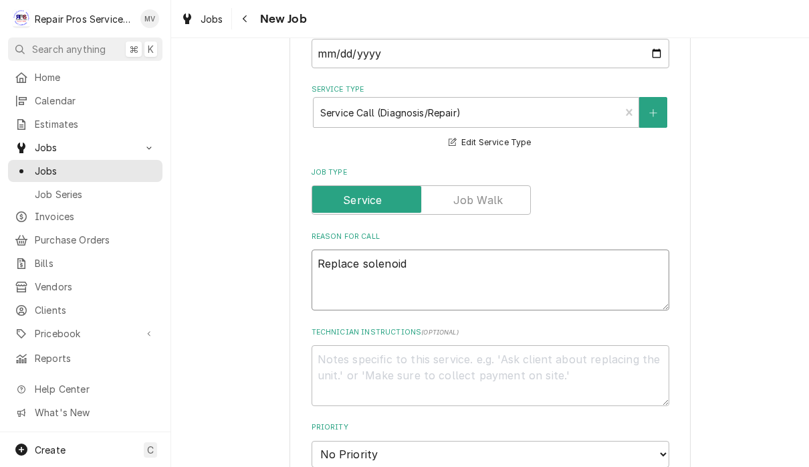
type textarea "Replace solenoid"
type textarea "x"
type textarea "Replace solenoid o"
type textarea "x"
type textarea "Replace solenoid on"
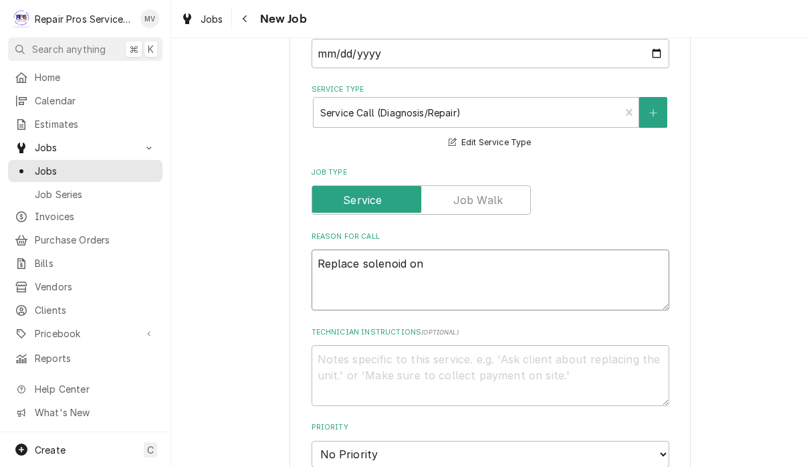
type textarea "x"
type textarea "Replace solenoid on"
click at [475, 261] on textarea "Replace solenoid on" at bounding box center [491, 279] width 358 height 61
paste textarea "Right espresso machine."
type textarea "x"
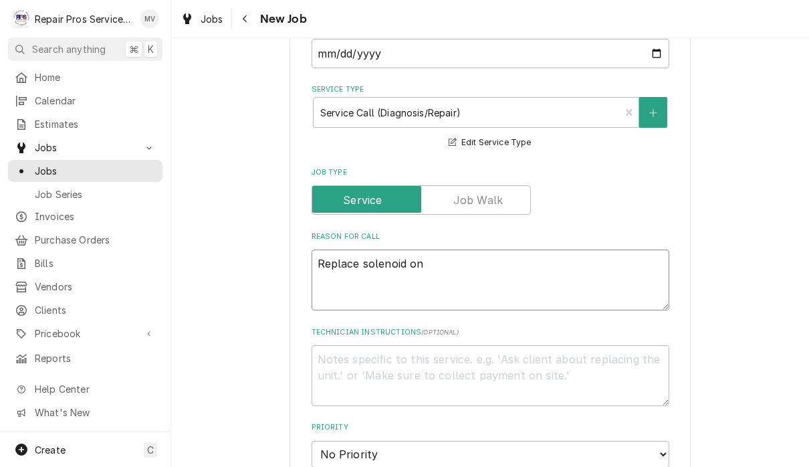
type textarea "Replace solenoid on Right espresso machine."
type textarea "x"
type textarea "Replace solenoid on ight espresso machine."
type textarea "x"
type textarea "Replace solenoid on right espresso machine."
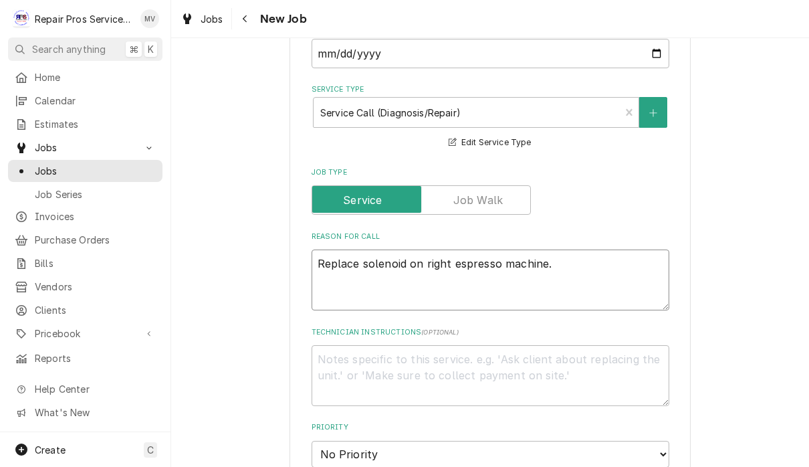
type textarea "x"
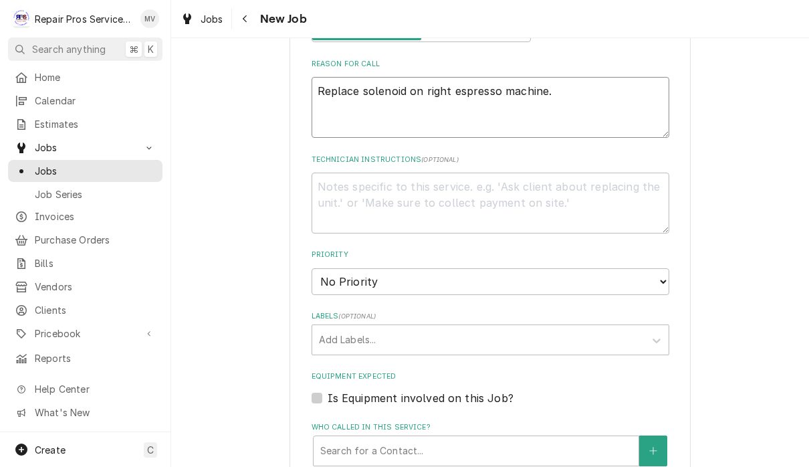
scroll to position [577, 0]
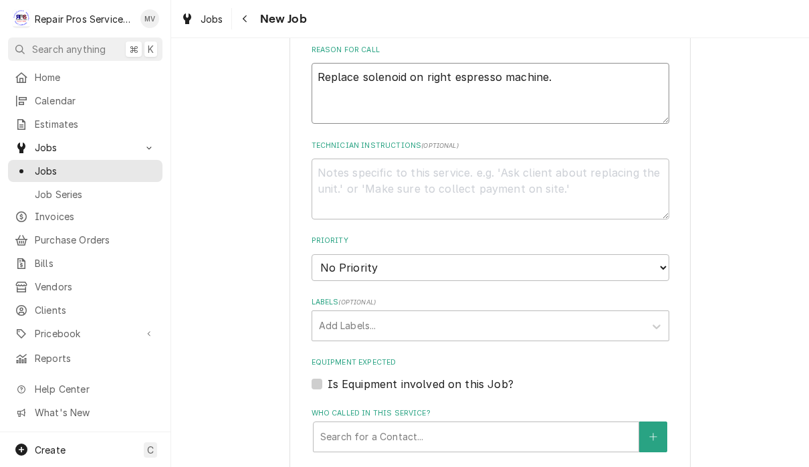
type textarea "Replace solenoid on right espresso machine."
click at [637, 261] on select "No Priority Urgent High Medium Low" at bounding box center [491, 267] width 358 height 27
select select "3"
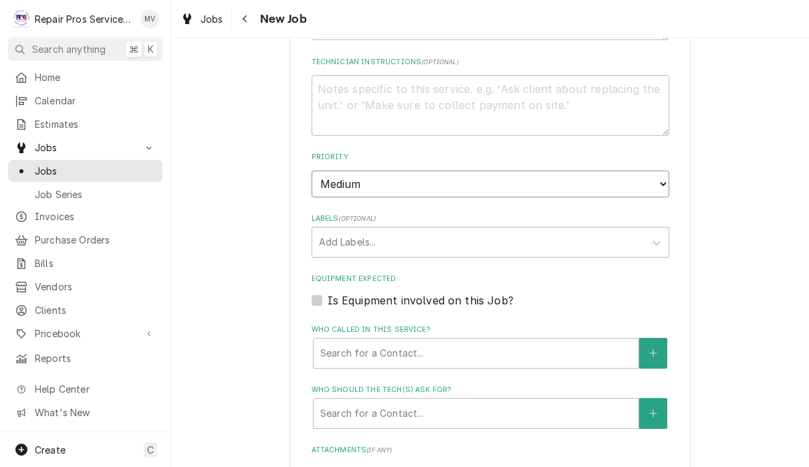
scroll to position [719, 0]
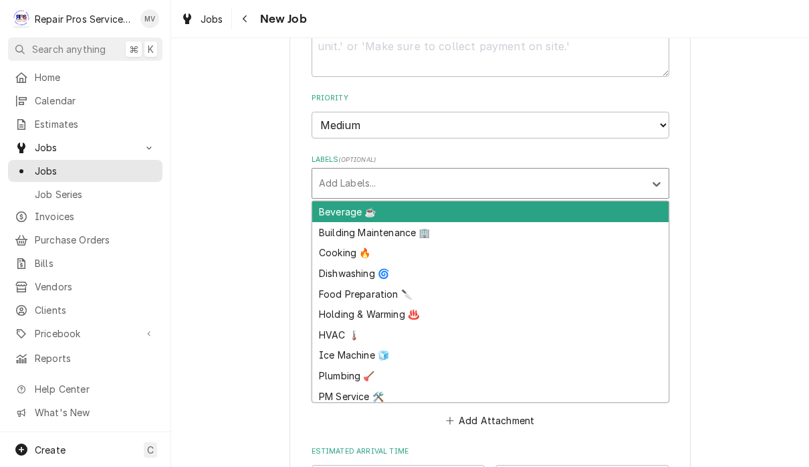
click at [634, 201] on div "Beverage ☕" at bounding box center [490, 211] width 356 height 21
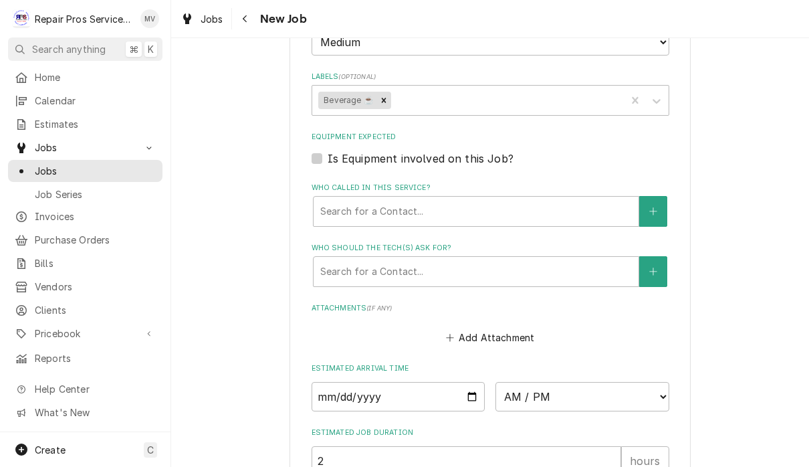
type textarea "x"
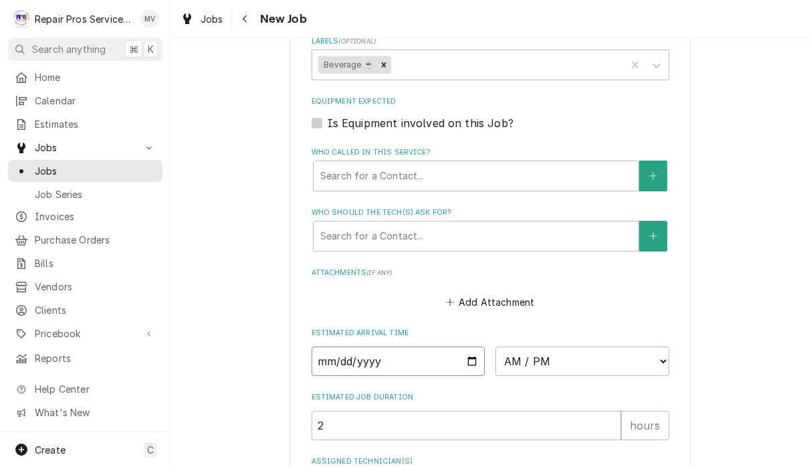
click at [343, 352] on input "Date" at bounding box center [399, 360] width 174 height 29
type input "2025-10-14"
type textarea "x"
type input "2025-10-20"
type textarea "x"
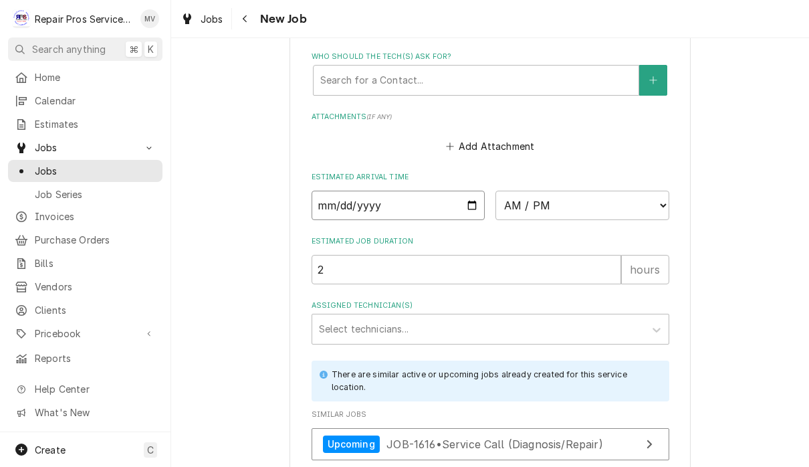
scroll to position [995, 0]
click at [509, 189] on select "AM / PM 6:00 AM 6:15 AM 6:30 AM 6:45 AM 7:00 AM 7:15 AM 7:30 AM 7:45 AM 8:00 AM…" at bounding box center [582, 203] width 174 height 29
select select "08:30:00"
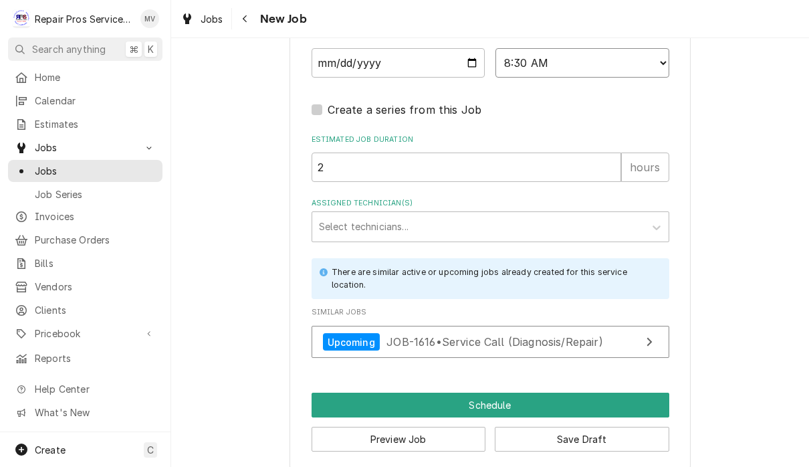
scroll to position [1135, 0]
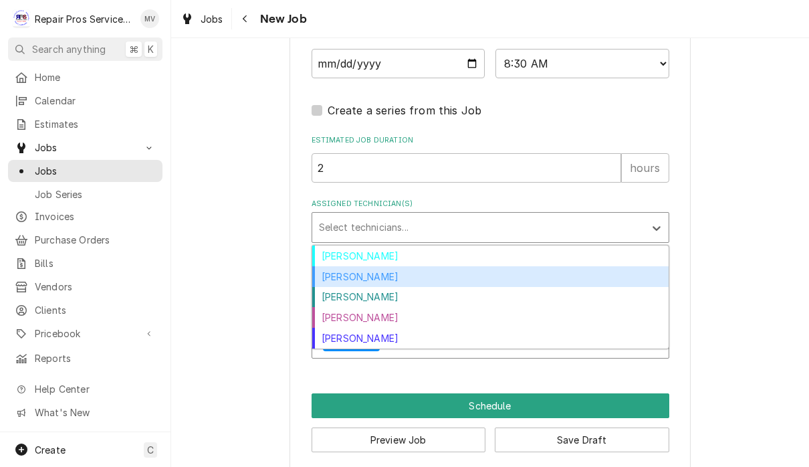
click at [371, 266] on div "[PERSON_NAME]" at bounding box center [490, 276] width 356 height 21
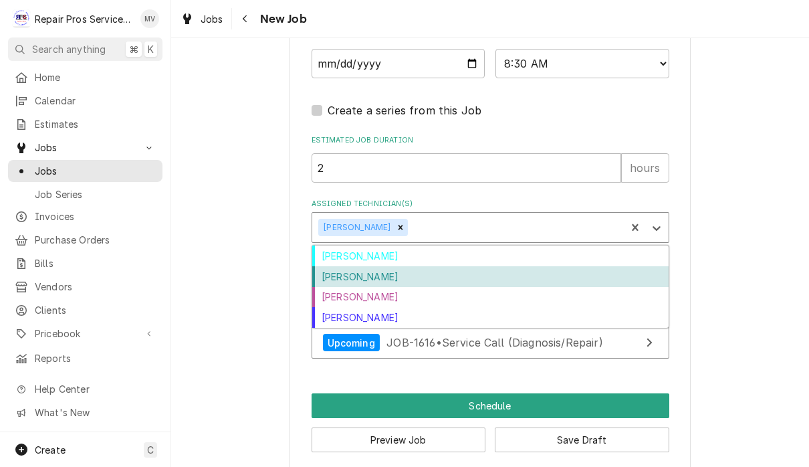
click at [382, 269] on div "[PERSON_NAME]" at bounding box center [490, 276] width 356 height 21
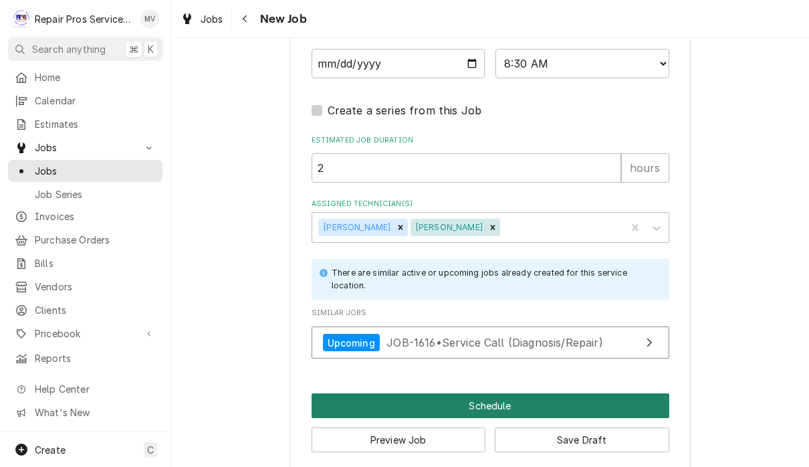
click at [511, 393] on button "Schedule" at bounding box center [491, 405] width 358 height 25
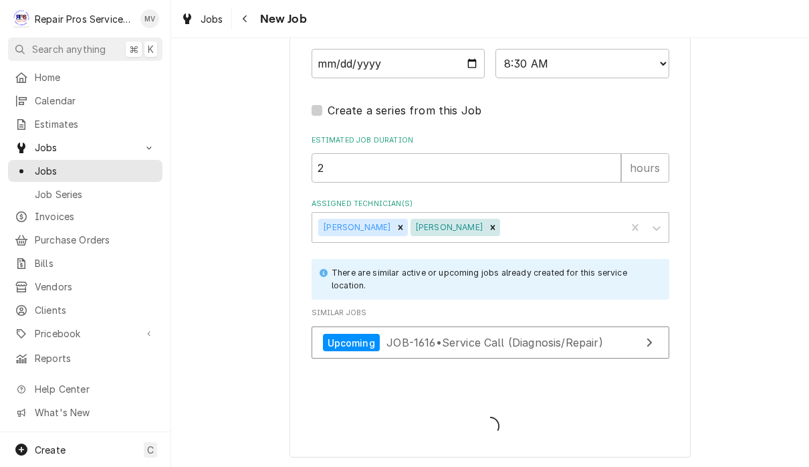
scroll to position [1122, 0]
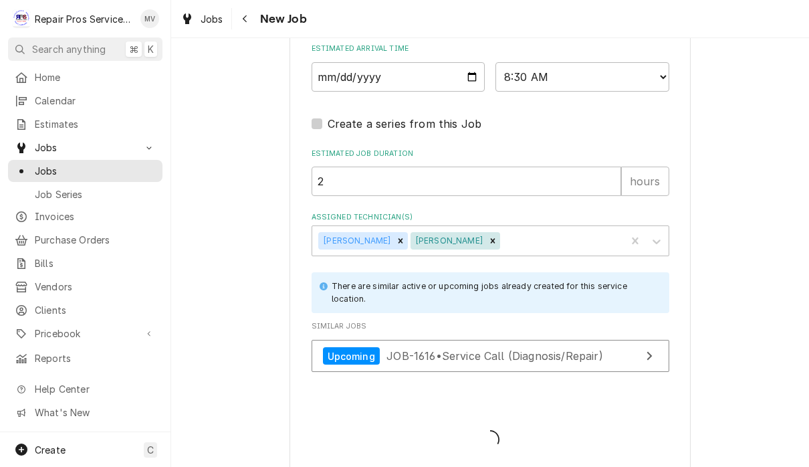
type textarea "x"
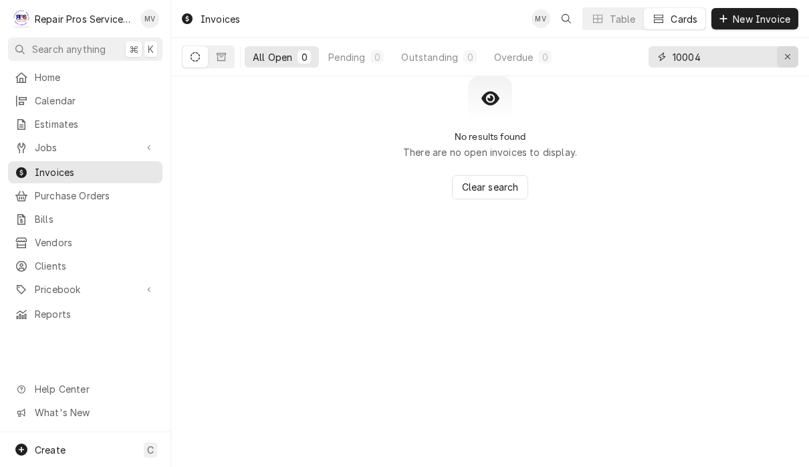
click at [779, 65] on button "Erase input" at bounding box center [787, 56] width 21 height 21
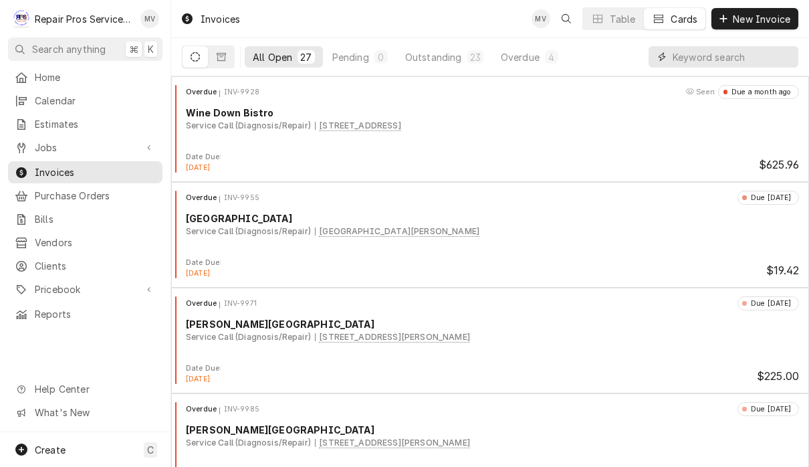
click at [710, 67] on input "Dynamic Content Wrapper" at bounding box center [732, 56] width 119 height 21
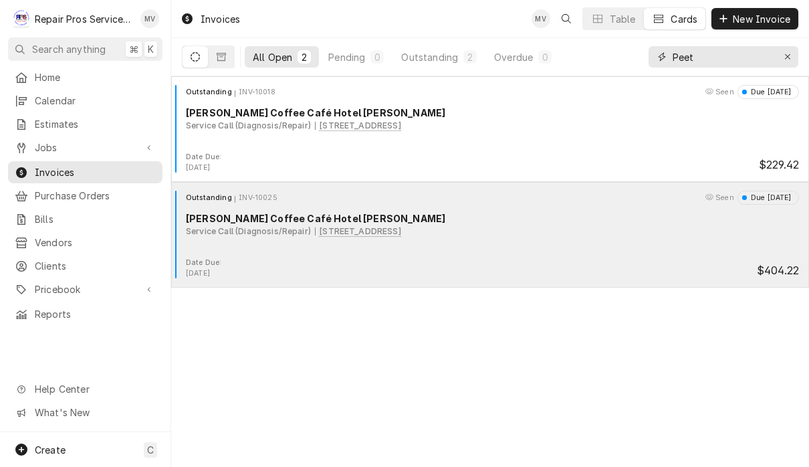
type input "Peet"
click at [598, 255] on div "Outstanding INV-10025 Seen Due in 14 days Peets Coffee Café Hotel Clemons Servi…" at bounding box center [489, 224] width 627 height 67
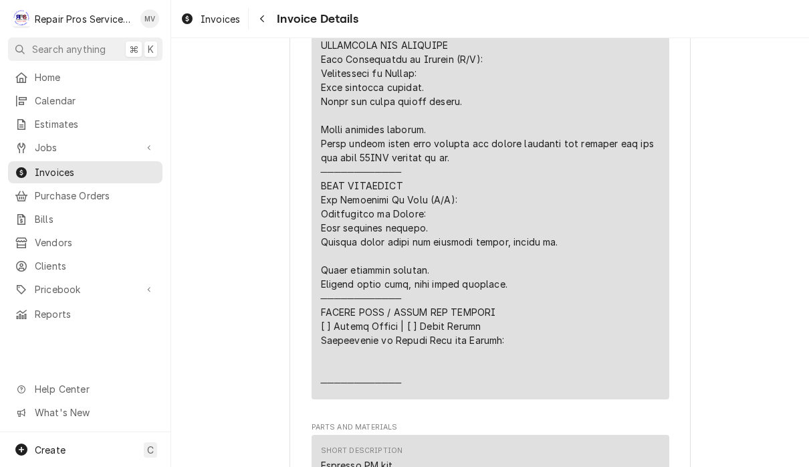
scroll to position [1465, 0]
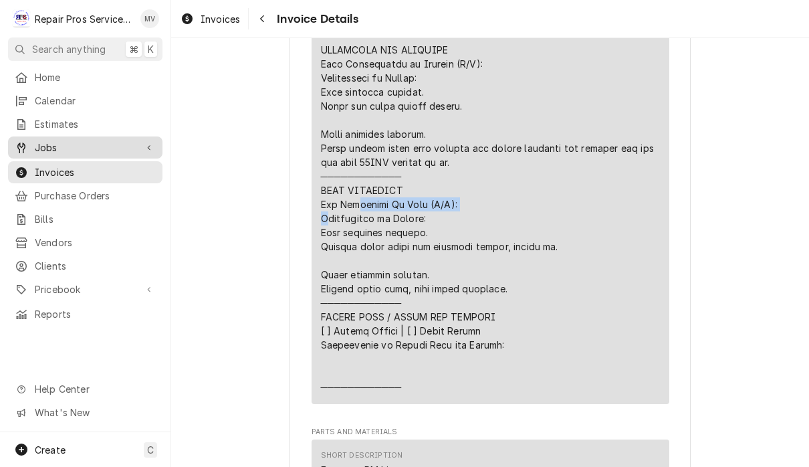
click at [68, 146] on span "Jobs" at bounding box center [85, 147] width 101 height 14
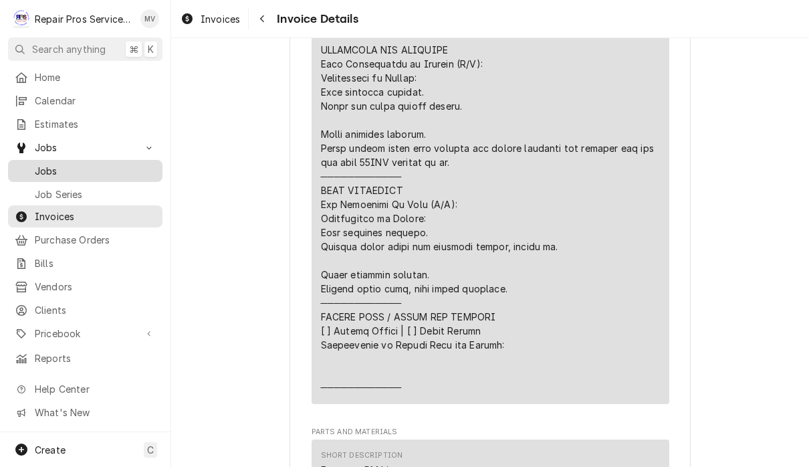
click at [69, 168] on span "Jobs" at bounding box center [95, 171] width 121 height 14
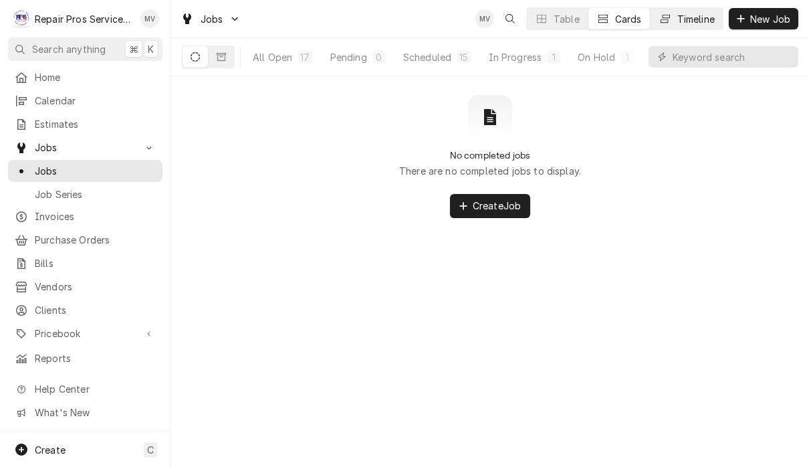
click at [693, 23] on div "Timeline" at bounding box center [695, 19] width 37 height 14
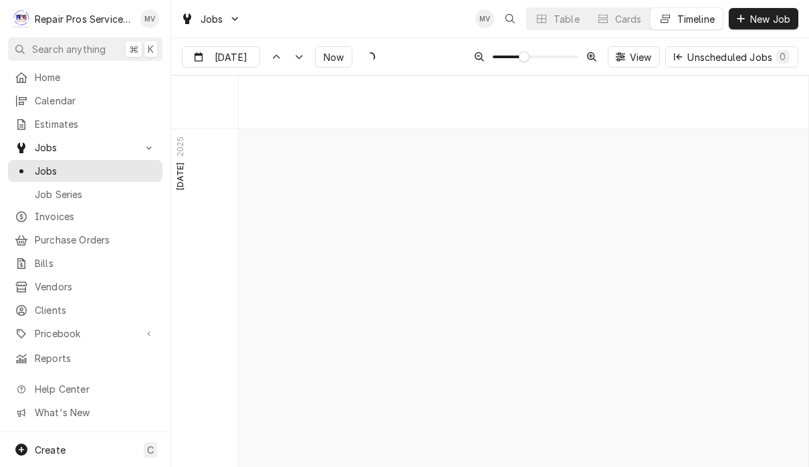
scroll to position [7212, 0]
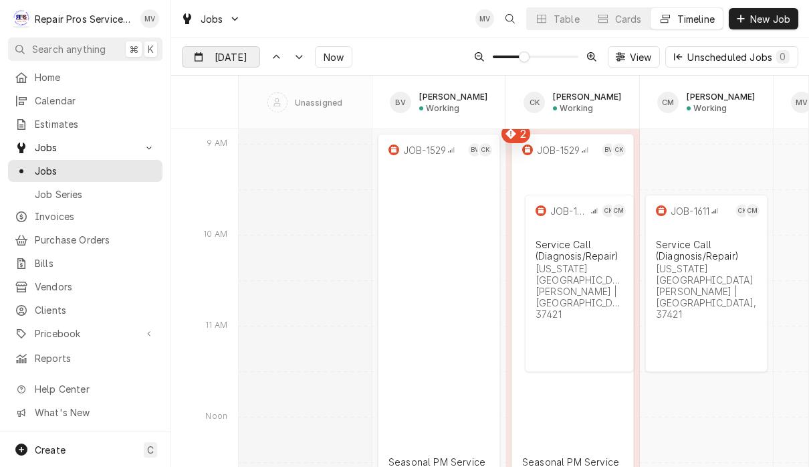
click at [241, 66] on div "Dynamic Content Wrapper" at bounding box center [250, 57] width 19 height 21
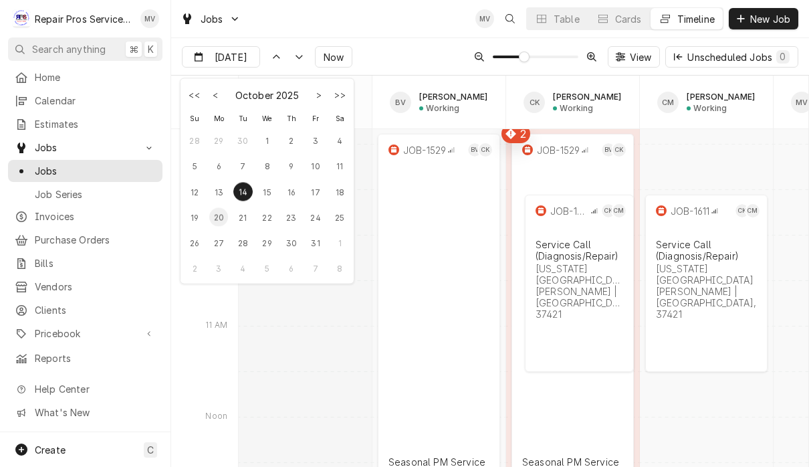
click at [221, 215] on div "20" at bounding box center [218, 217] width 19 height 19
type input "[DATE]"
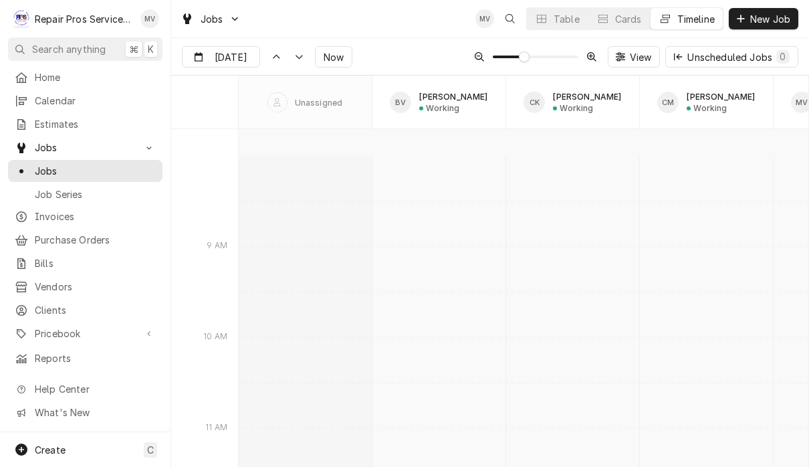
scroll to position [7530, 0]
click at [624, 27] on button "Cards" at bounding box center [619, 18] width 62 height 21
